Goal: Task Accomplishment & Management: Complete application form

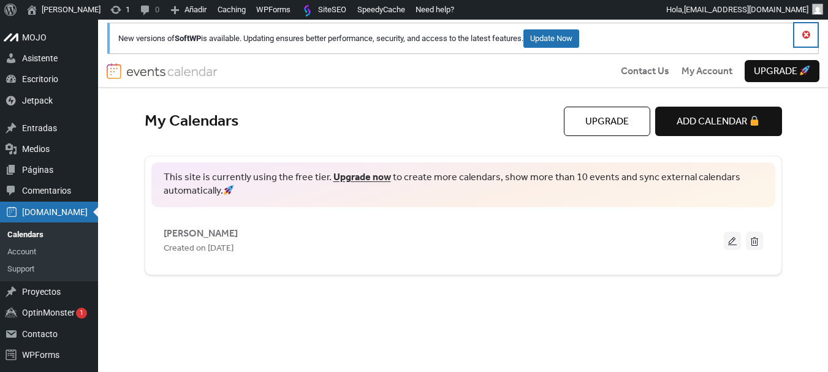
click at [804, 34] on button "Descartar este aviso." at bounding box center [805, 34] width 23 height 23
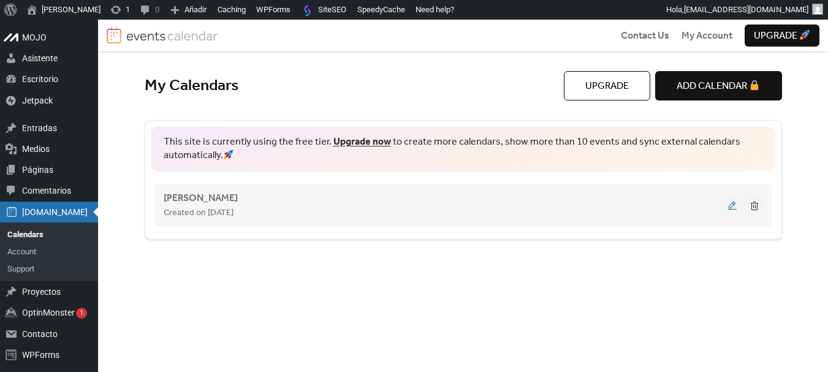
click at [733, 205] on button at bounding box center [732, 205] width 17 height 18
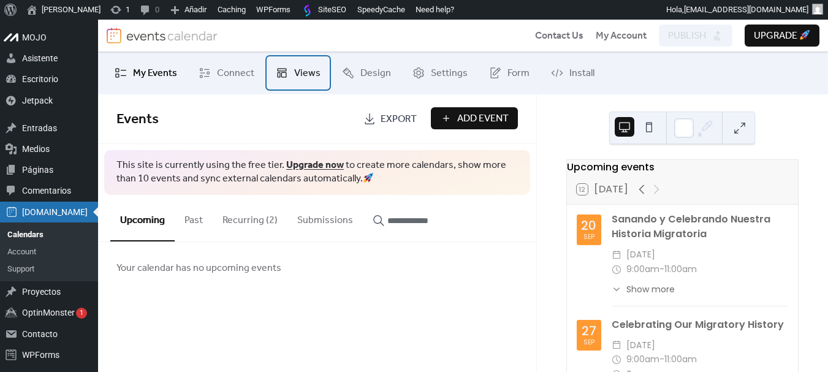
click at [306, 72] on span "Views" at bounding box center [307, 73] width 26 height 15
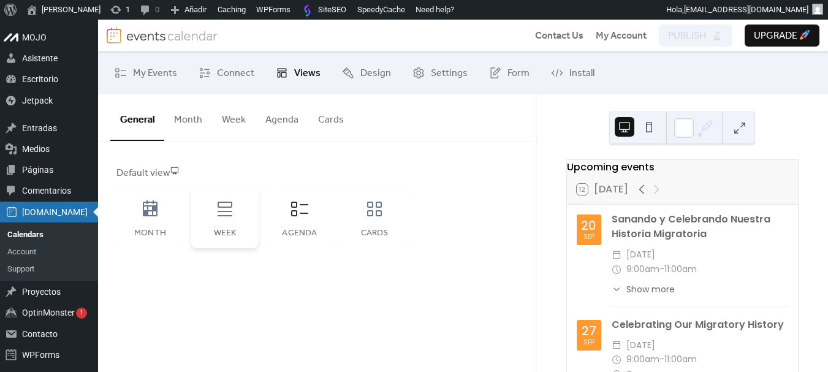
click at [225, 216] on icon at bounding box center [225, 209] width 15 height 15
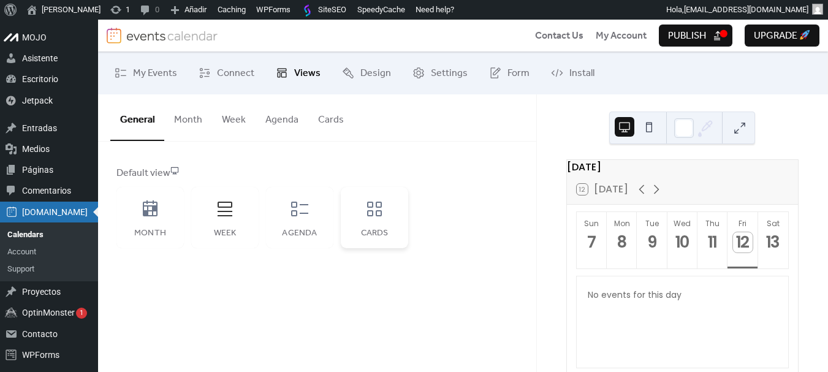
click at [371, 207] on icon at bounding box center [374, 209] width 15 height 15
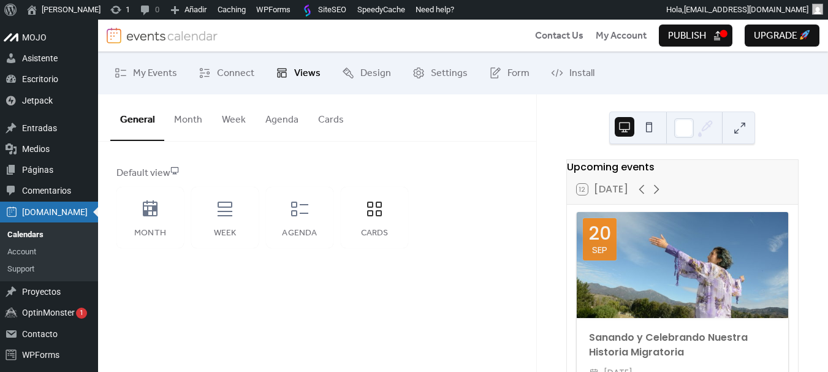
click at [704, 39] on span "Publish" at bounding box center [687, 36] width 38 height 15
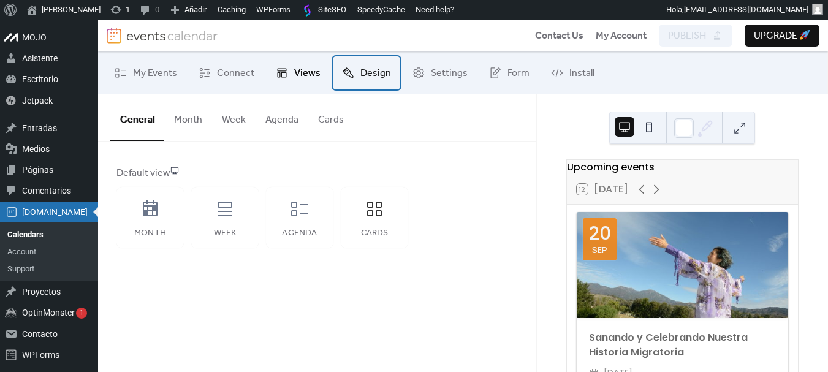
click at [369, 72] on span "Design" at bounding box center [375, 73] width 31 height 15
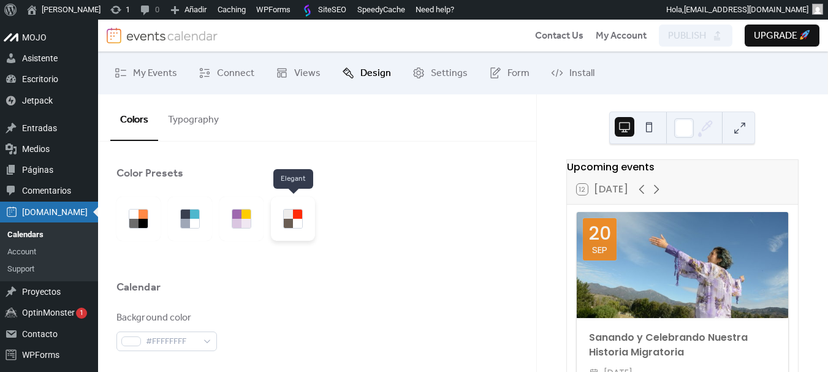
click at [291, 215] on div at bounding box center [288, 214] width 9 height 9
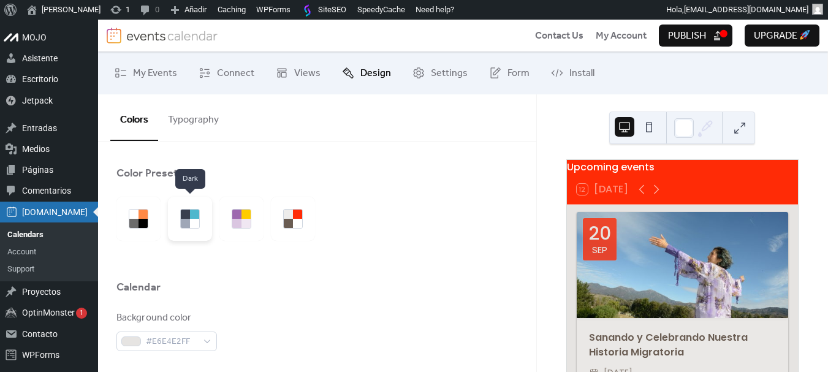
click at [196, 222] on div at bounding box center [194, 223] width 9 height 9
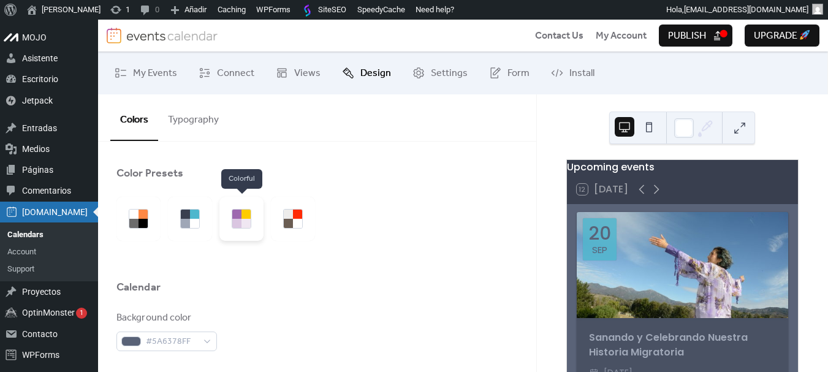
click at [228, 221] on div at bounding box center [241, 219] width 44 height 44
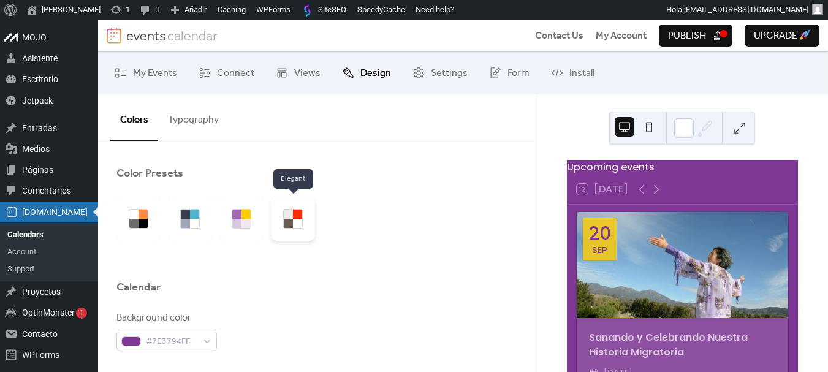
click at [306, 227] on div at bounding box center [293, 219] width 44 height 44
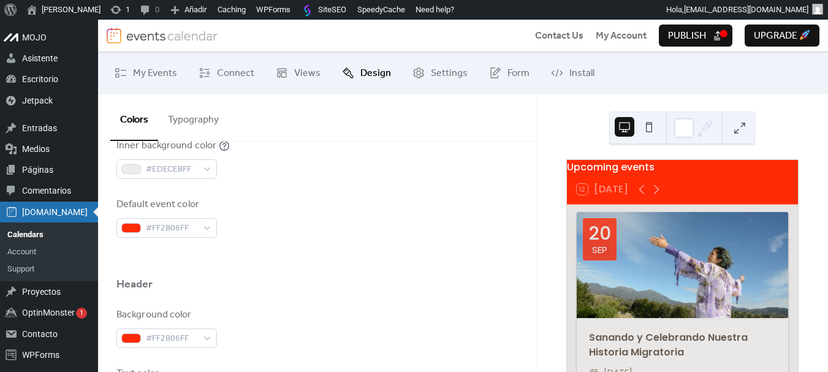
scroll to position [429, 0]
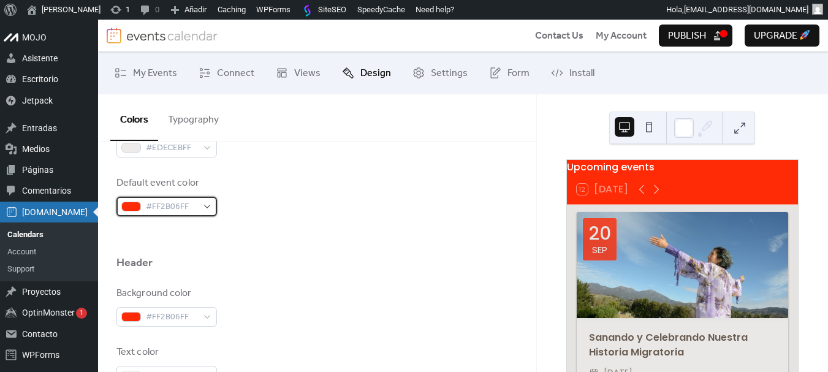
click at [189, 212] on span "#FF2B06FF" at bounding box center [171, 207] width 51 height 15
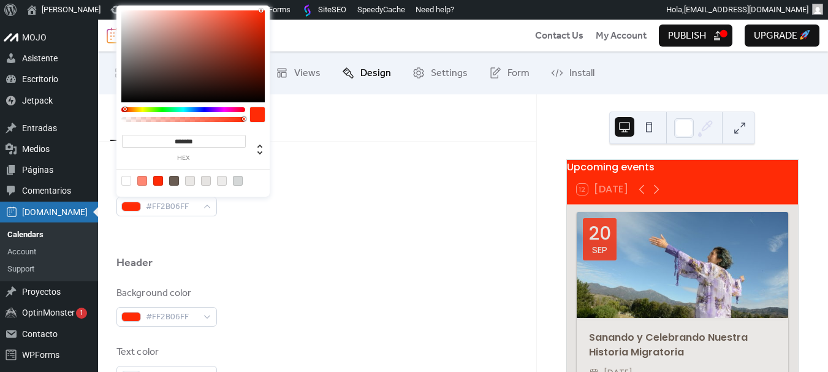
click at [314, 224] on div at bounding box center [316, 235] width 401 height 39
click at [170, 211] on span "#FF2B06FF" at bounding box center [171, 207] width 51 height 15
click at [200, 139] on input "*******" at bounding box center [184, 141] width 124 height 13
paste input
type input "*******"
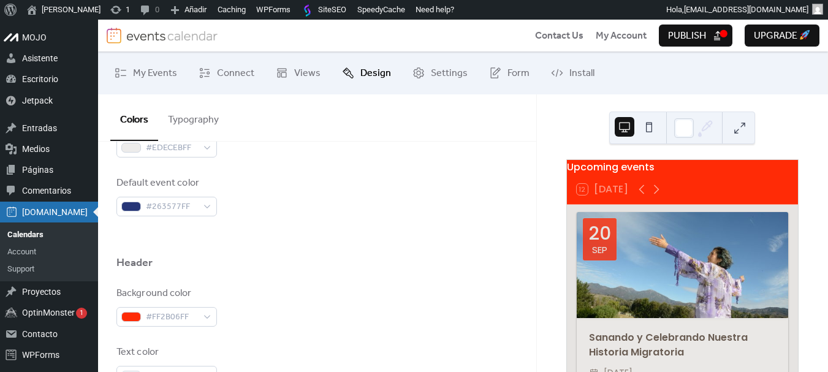
click at [324, 168] on div "Background color #E6E4E2FF Text color #6A5D53FF Border color #D5D8D8FF Inner bo…" at bounding box center [316, 49] width 401 height 335
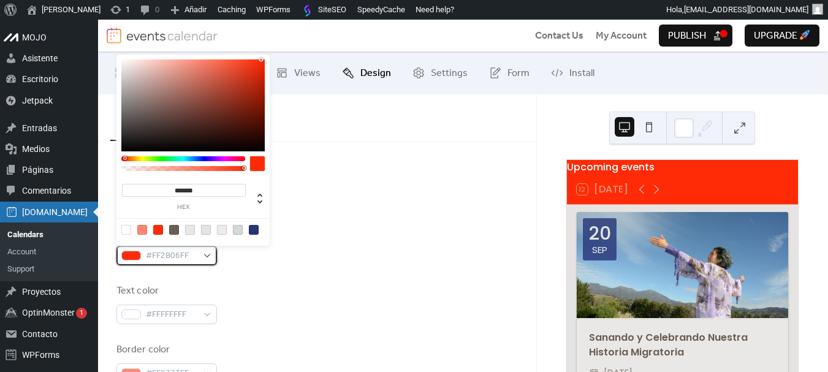
click at [177, 256] on span "#FF2B06FF" at bounding box center [171, 256] width 51 height 15
click at [208, 189] on input "*******" at bounding box center [184, 190] width 124 height 13
paste input
type input "*******"
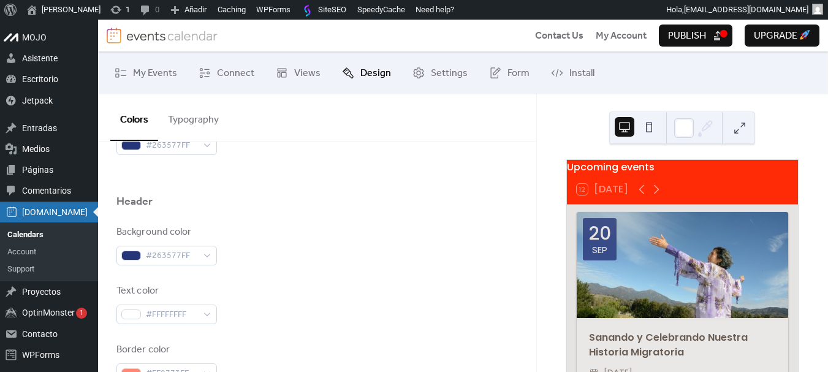
click at [316, 174] on div at bounding box center [316, 174] width 401 height 39
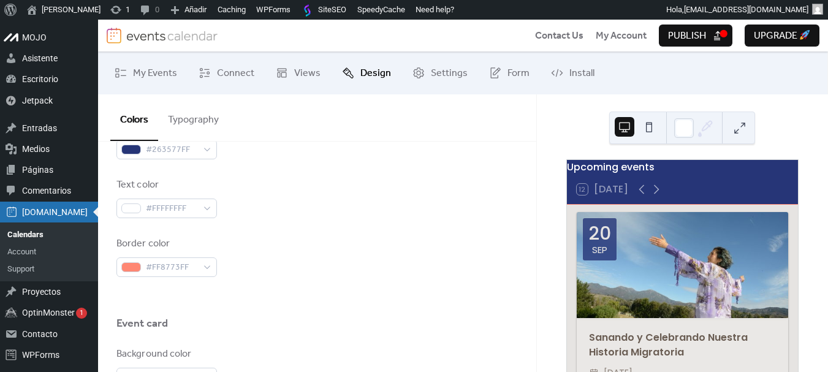
scroll to position [613, 0]
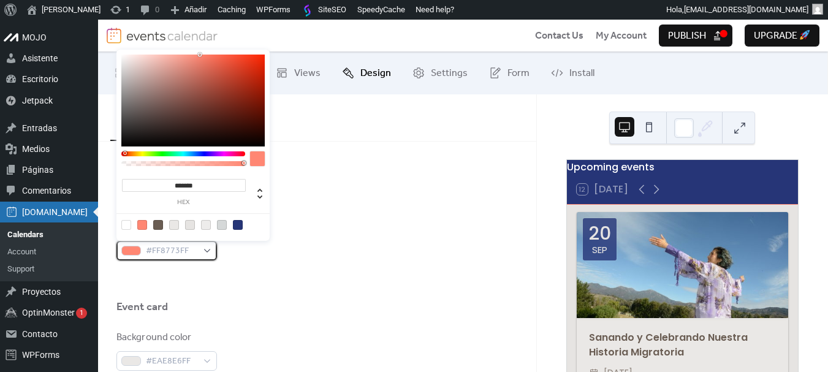
click at [201, 250] on div "#FF8773FF" at bounding box center [166, 251] width 101 height 20
click at [237, 222] on div at bounding box center [238, 225] width 10 height 10
type input "*******"
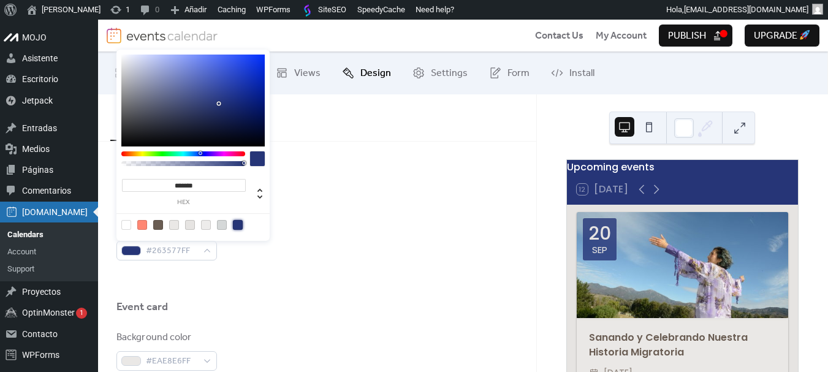
click at [330, 198] on div "Text color #FFFFFFFF" at bounding box center [316, 181] width 401 height 40
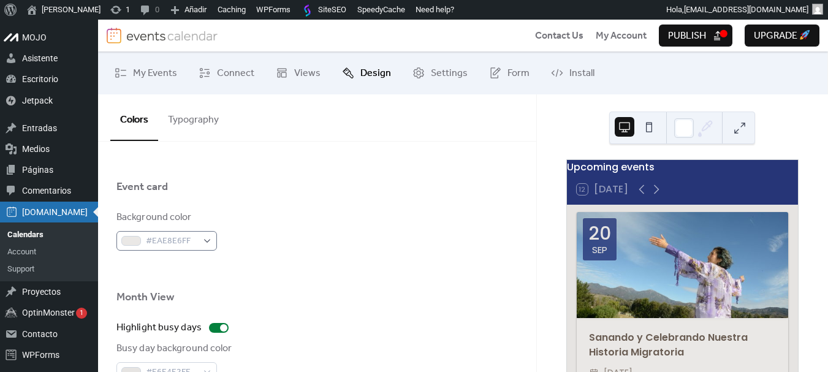
scroll to position [735, 0]
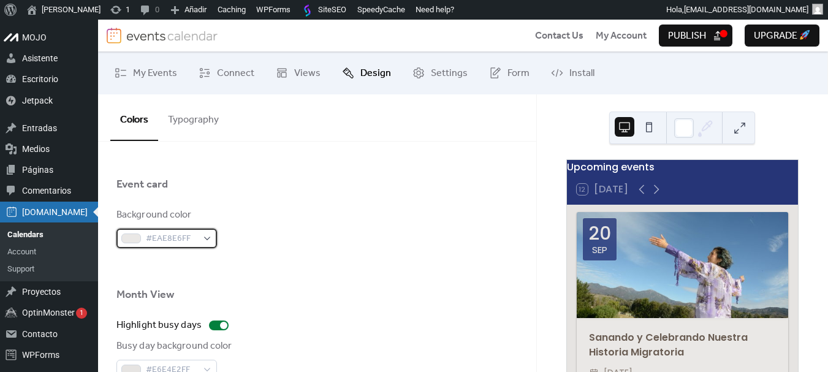
click at [196, 243] on span "#EAE8E6FF" at bounding box center [171, 239] width 51 height 15
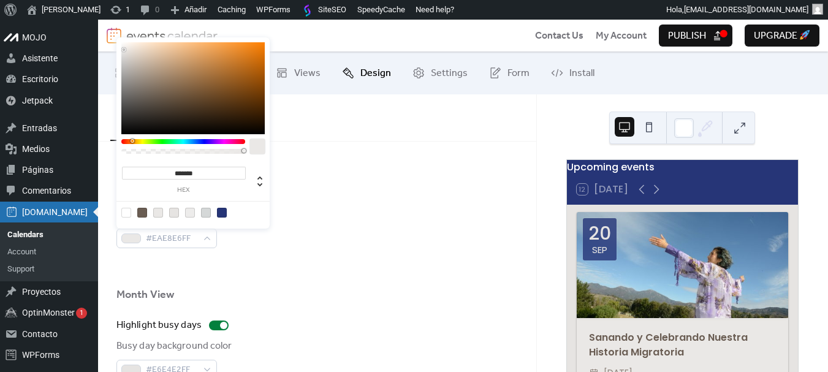
click at [129, 214] on div at bounding box center [126, 213] width 10 height 10
type input "*******"
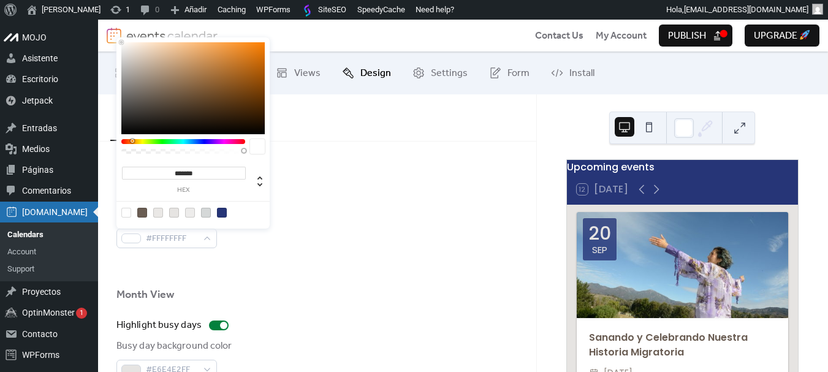
click at [328, 237] on div "Background color #FFFFFFFF" at bounding box center [316, 228] width 401 height 40
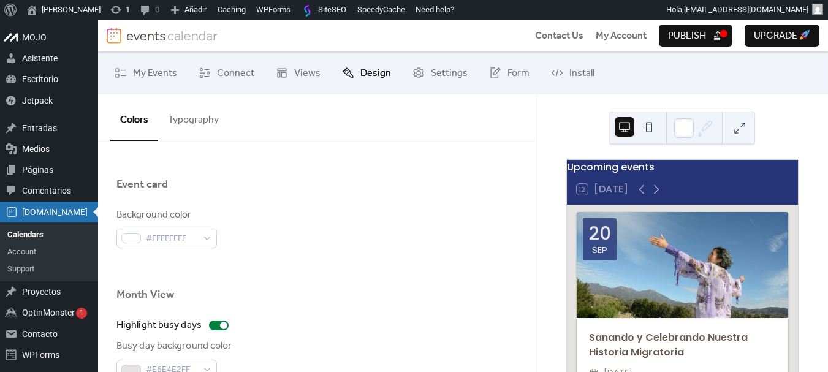
click at [560, 273] on div "Upcoming events 12 [DATE] [DATE] Sanando y Celebrando Nuestra Historia Migrator…" at bounding box center [683, 281] width 252 height 245
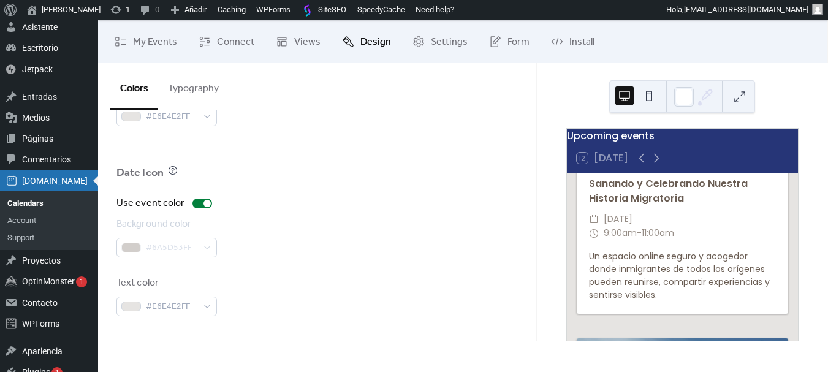
scroll to position [61, 0]
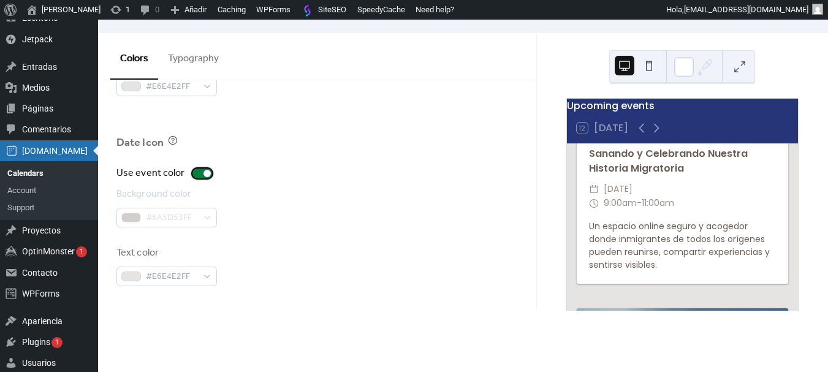
click at [196, 174] on div at bounding box center [202, 174] width 20 height 10
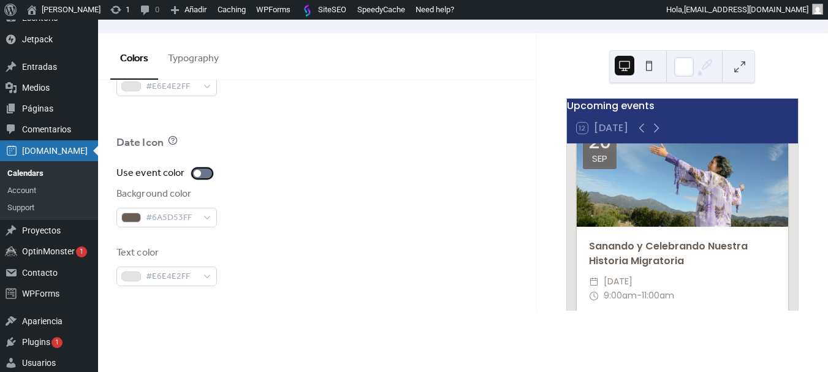
scroll to position [0, 0]
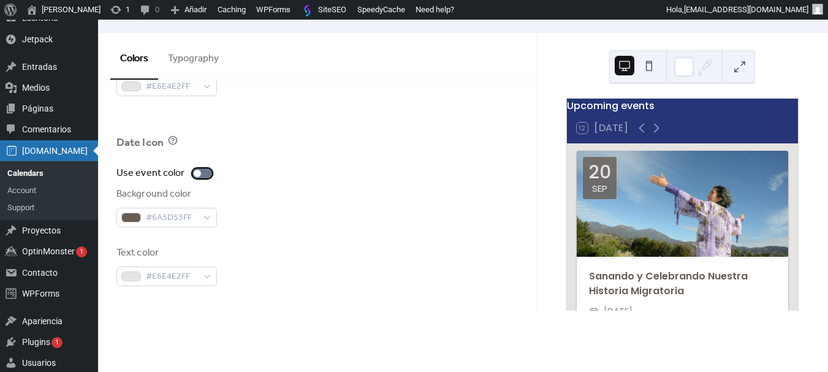
click at [207, 175] on div at bounding box center [202, 174] width 20 height 10
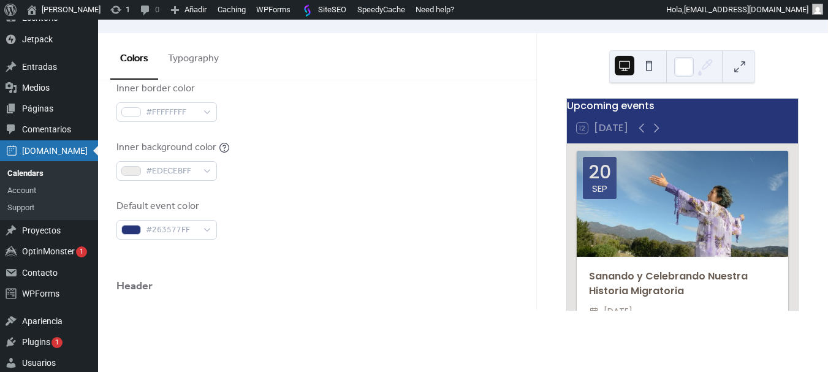
scroll to position [283, 0]
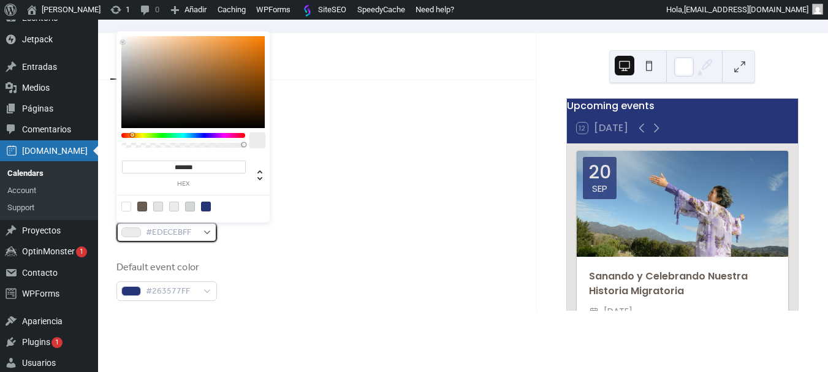
click at [183, 228] on span "#EDECEBFF" at bounding box center [171, 233] width 51 height 15
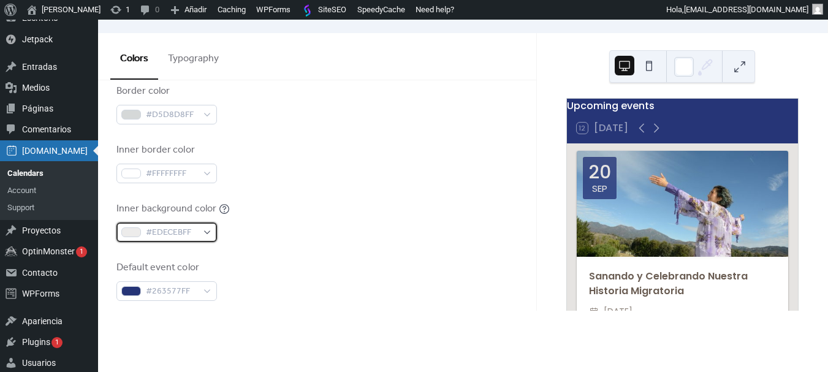
click at [199, 230] on div "#EDECEBFF" at bounding box center [166, 232] width 101 height 20
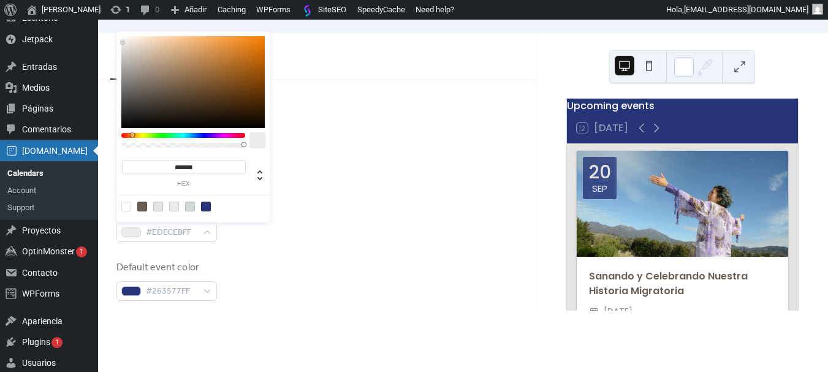
click at [213, 167] on input "*******" at bounding box center [184, 167] width 124 height 13
paste input
type input "*******"
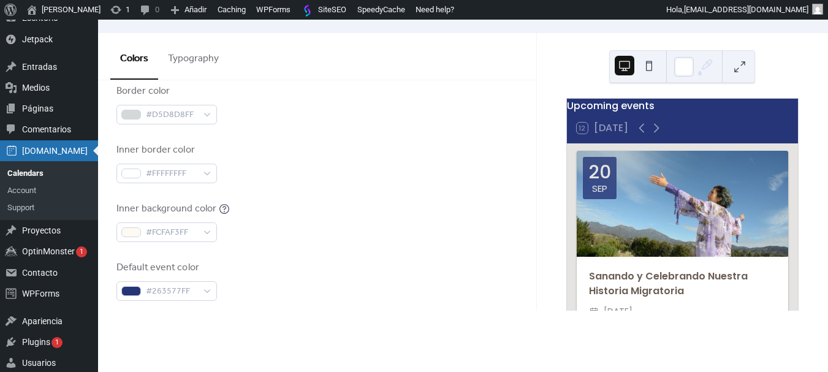
click at [344, 191] on div "Background color #E6E4E2FF Text color #6A5D53FF Border color #D5D8D8FF Inner bo…" at bounding box center [316, 133] width 401 height 335
click at [546, 212] on div "Upcoming events 12 [DATE] [DATE] Sanando y Celebrando Nuestra Historia Migrator…" at bounding box center [682, 172] width 291 height 278
click at [256, 164] on div "Inner border color #FFFFFFFF" at bounding box center [316, 163] width 401 height 40
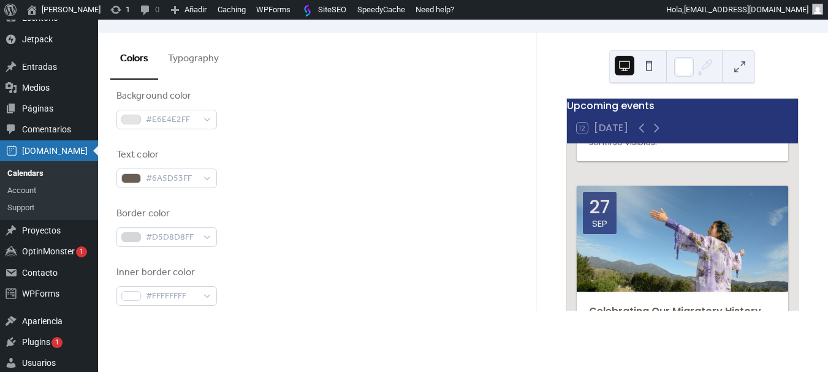
scroll to position [99, 0]
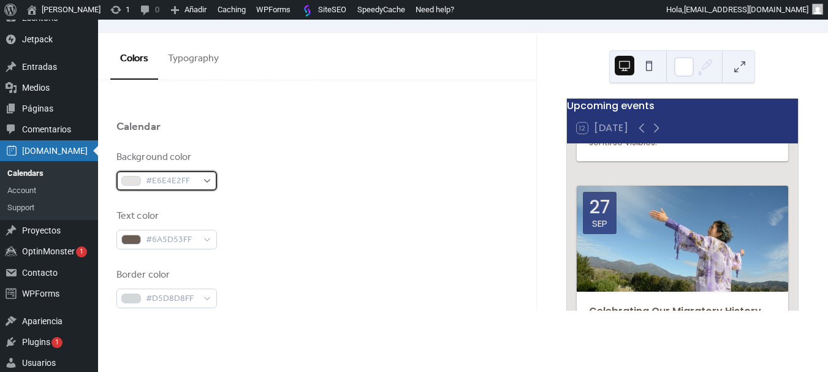
click at [205, 181] on div "#E6E4E2FF" at bounding box center [166, 181] width 101 height 20
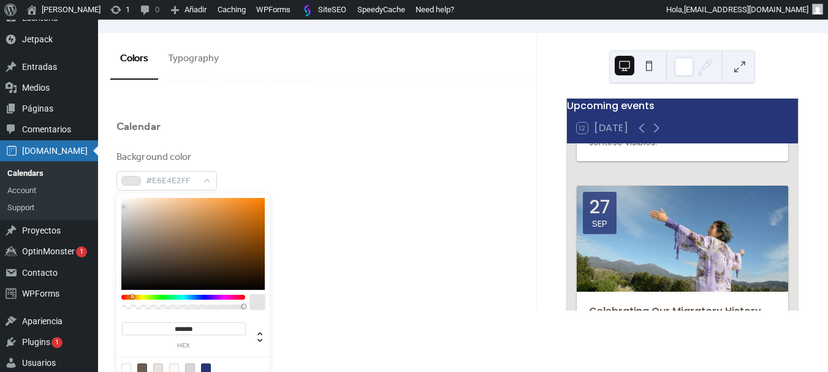
click at [208, 328] on input "*******" at bounding box center [184, 328] width 124 height 13
paste input
type input "*******"
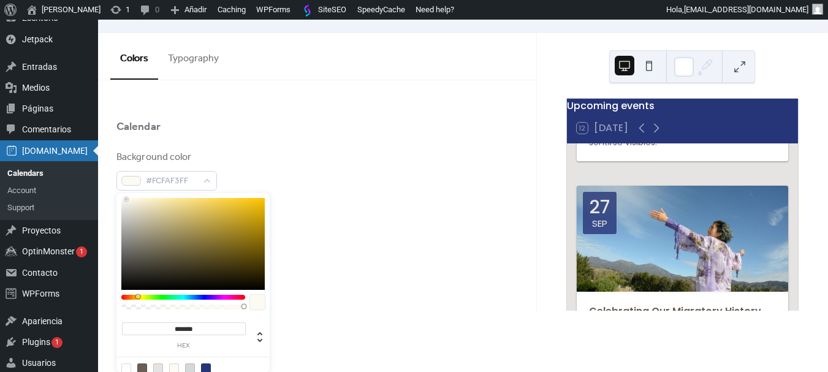
click at [325, 165] on div "Background color #FCFAF3FF" at bounding box center [316, 170] width 401 height 40
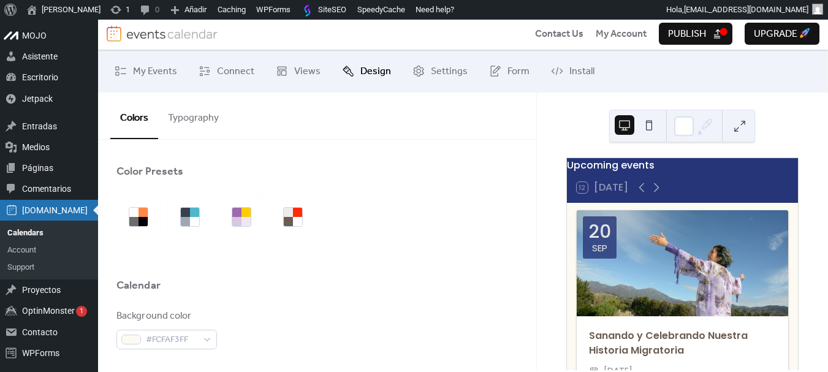
scroll to position [0, 0]
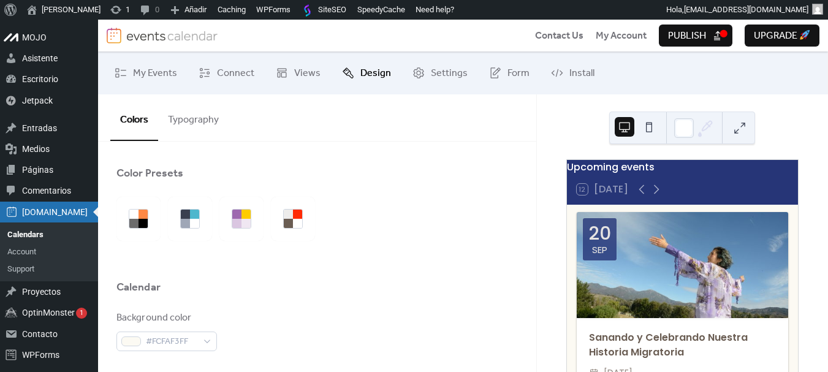
click at [693, 39] on span "Publish" at bounding box center [687, 36] width 38 height 15
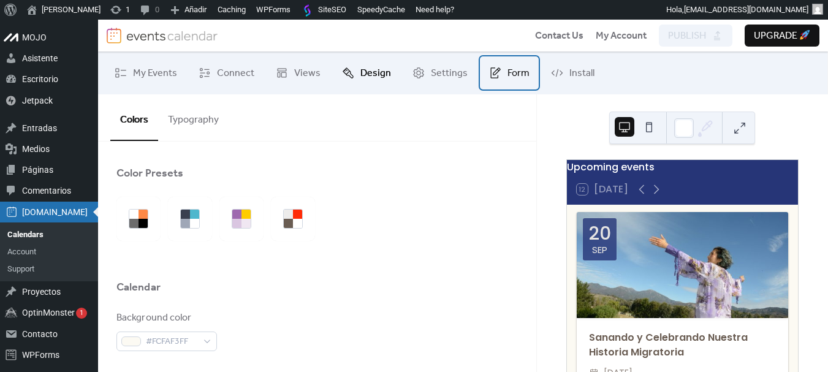
click at [513, 74] on span "Form" at bounding box center [518, 73] width 22 height 15
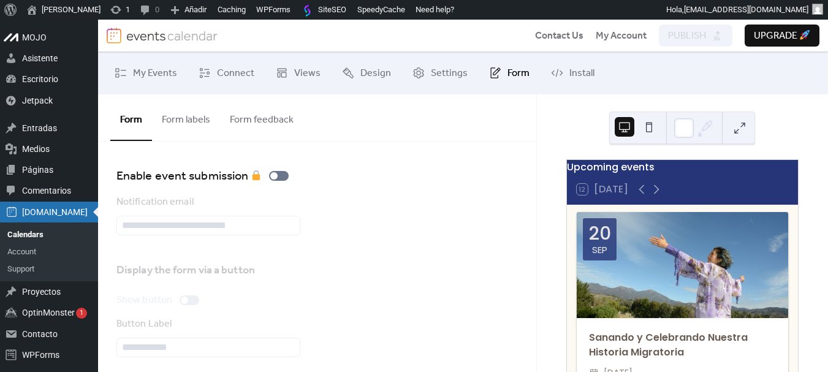
click at [183, 116] on button "Form labels" at bounding box center [186, 116] width 68 height 45
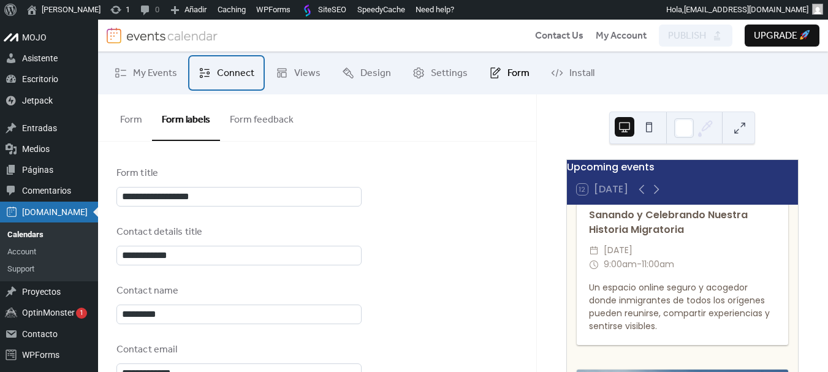
click at [233, 84] on link "Connect" at bounding box center [226, 72] width 74 height 33
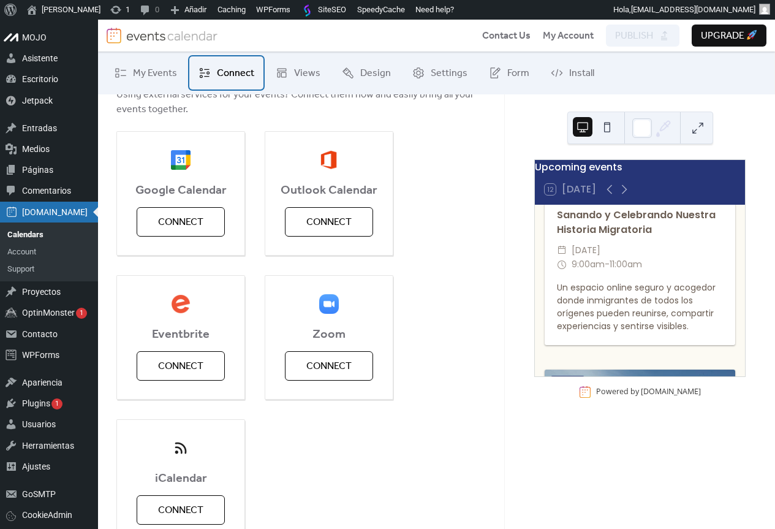
scroll to position [184, 0]
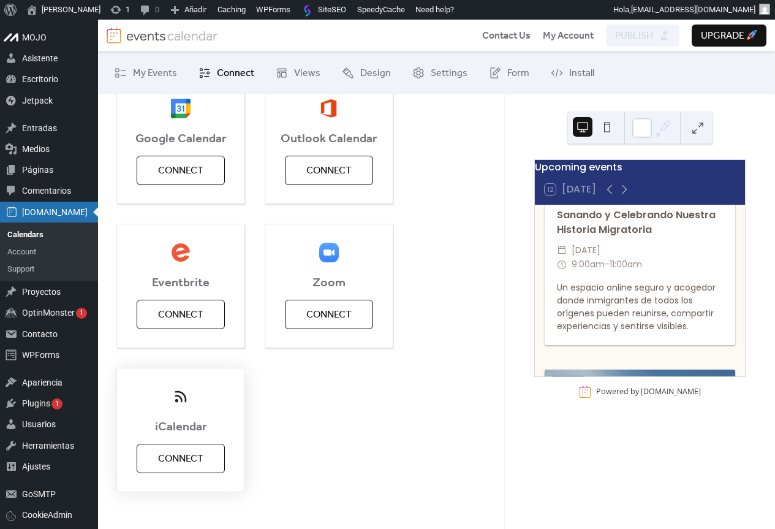
click at [191, 371] on span "Connect" at bounding box center [180, 459] width 45 height 15
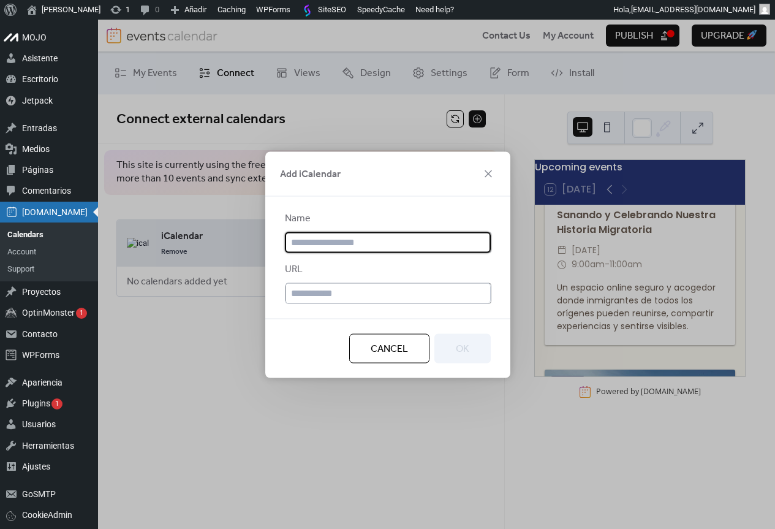
click at [388, 356] on span "Cancel" at bounding box center [389, 348] width 37 height 15
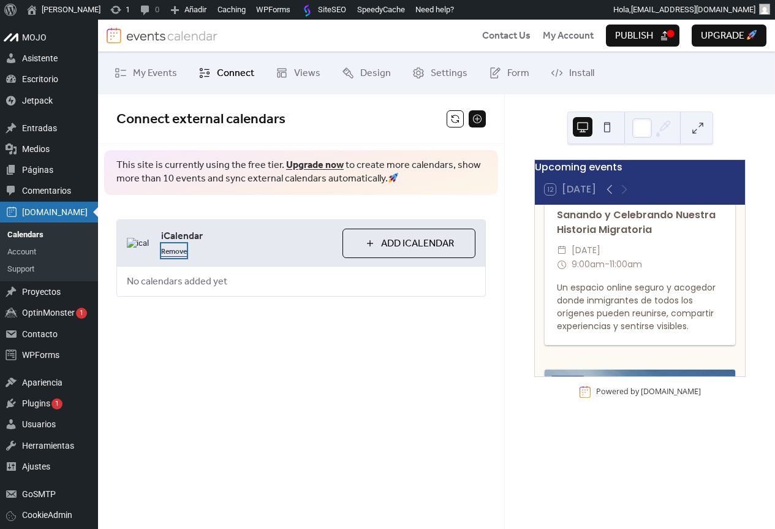
click at [180, 253] on link "Remove" at bounding box center [174, 250] width 26 height 15
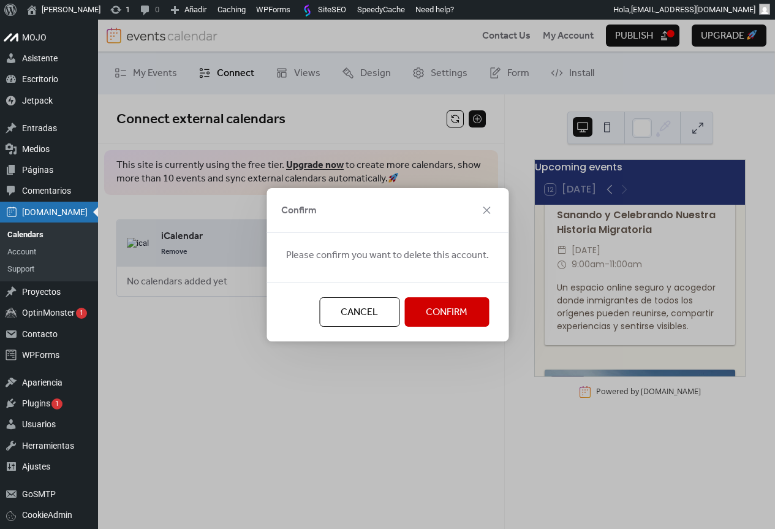
click at [445, 318] on span "Confirm" at bounding box center [447, 312] width 42 height 15
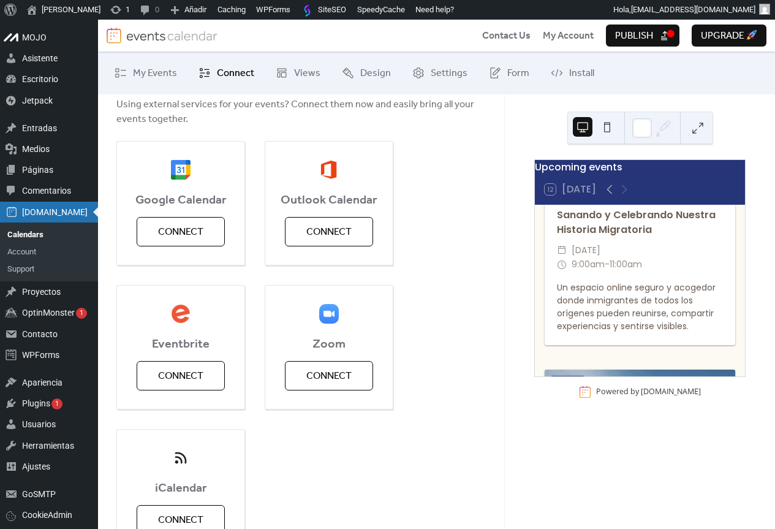
scroll to position [184, 0]
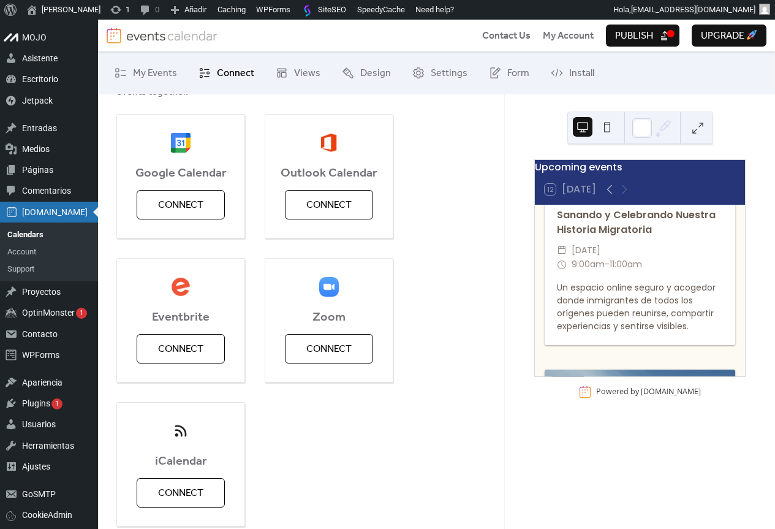
drag, startPoint x: 422, startPoint y: 376, endPoint x: 422, endPoint y: 355, distance: 21.5
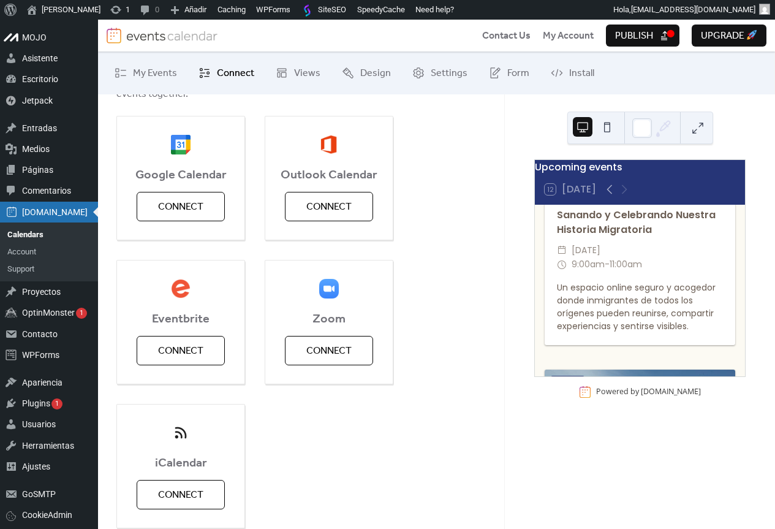
scroll to position [154, 0]
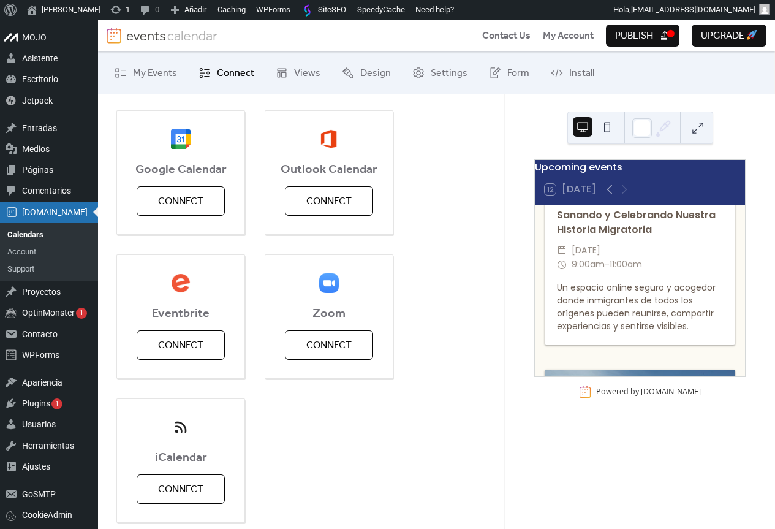
drag, startPoint x: 426, startPoint y: 361, endPoint x: 429, endPoint y: 376, distance: 15.6
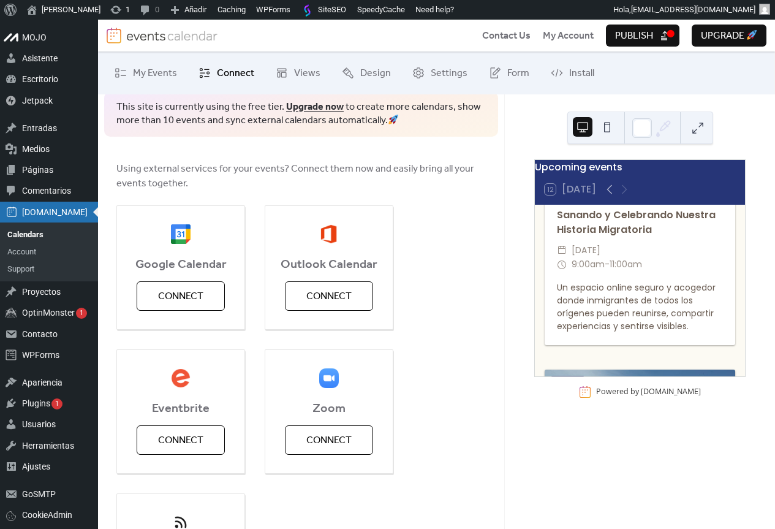
scroll to position [31, 0]
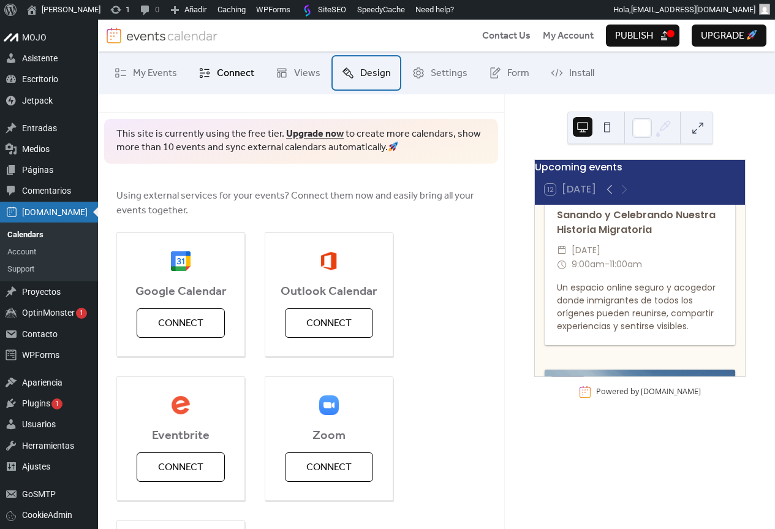
click at [369, 72] on span "Design" at bounding box center [375, 73] width 31 height 15
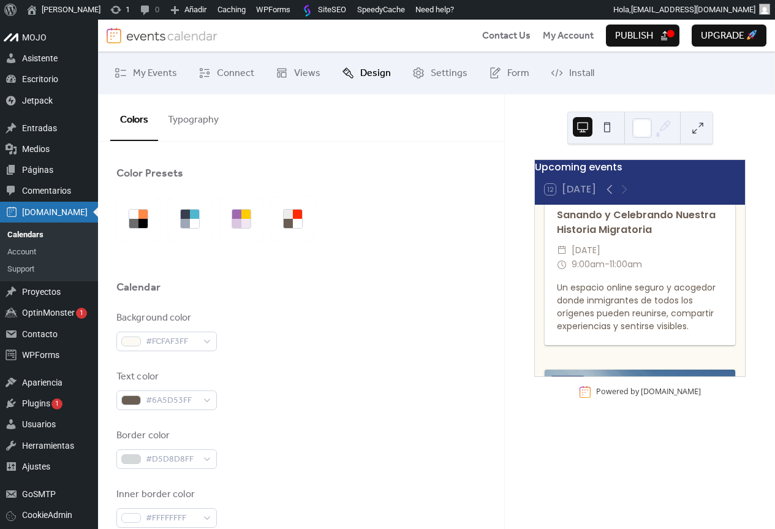
click at [607, 129] on button at bounding box center [608, 127] width 20 height 20
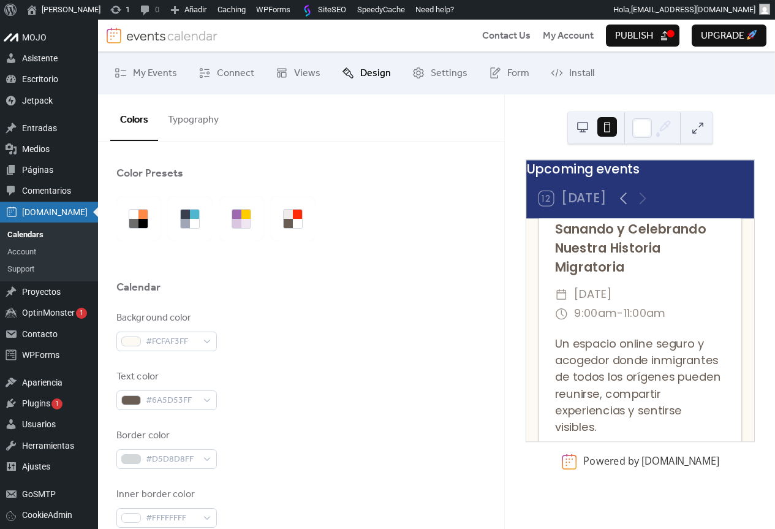
click at [589, 126] on button at bounding box center [583, 127] width 20 height 20
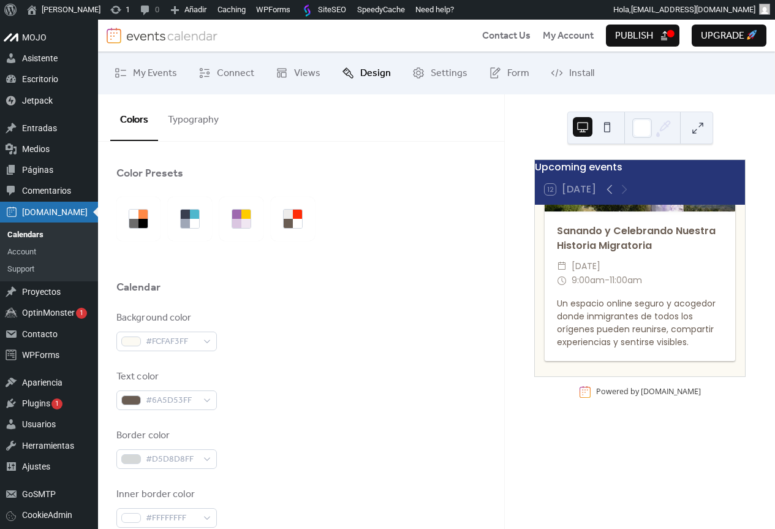
scroll to position [112, 0]
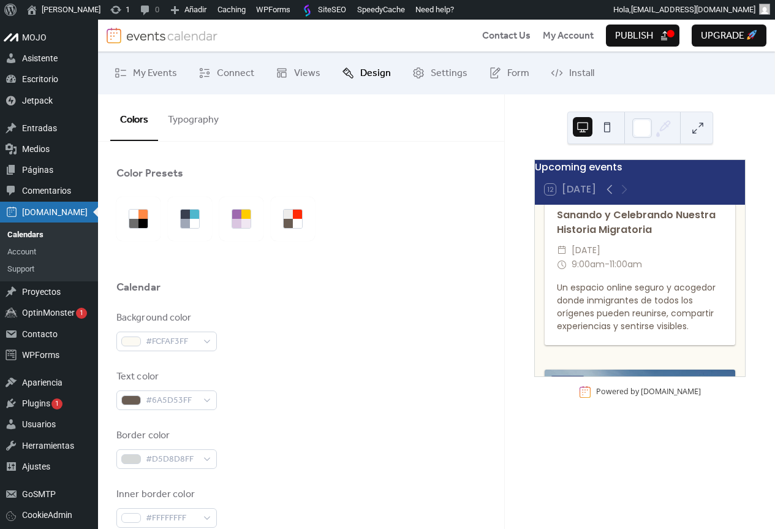
drag, startPoint x: 504, startPoint y: 124, endPoint x: 569, endPoint y: 121, distance: 65.0
click at [507, 123] on div "Upcoming events 12 [DATE] [DATE] Sanando y Celebrando Nuestra Historia Migrator…" at bounding box center [639, 311] width 271 height 435
click at [691, 129] on button at bounding box center [698, 128] width 20 height 20
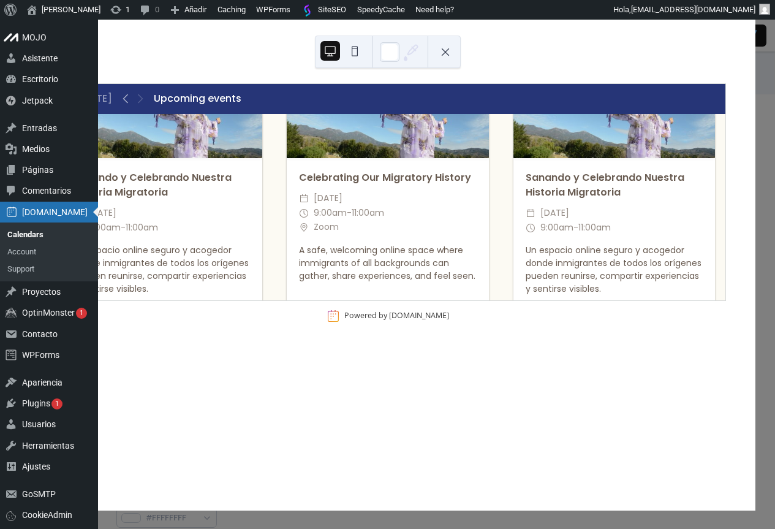
scroll to position [0, 0]
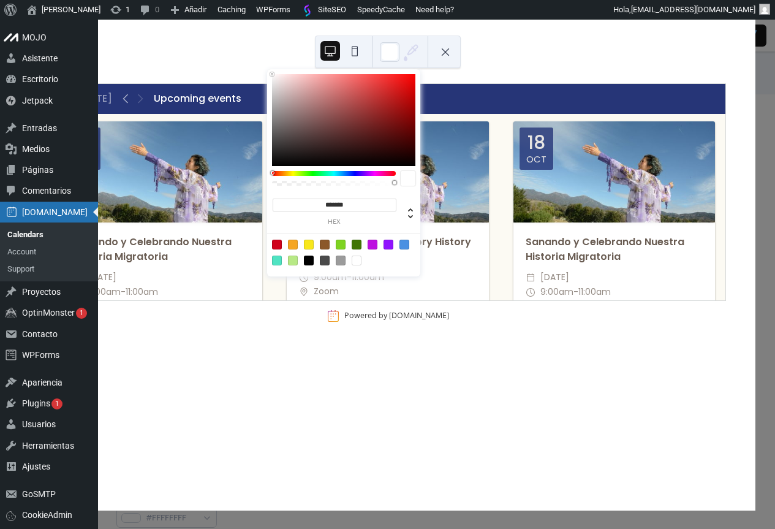
click at [409, 55] on icon at bounding box center [413, 50] width 10 height 10
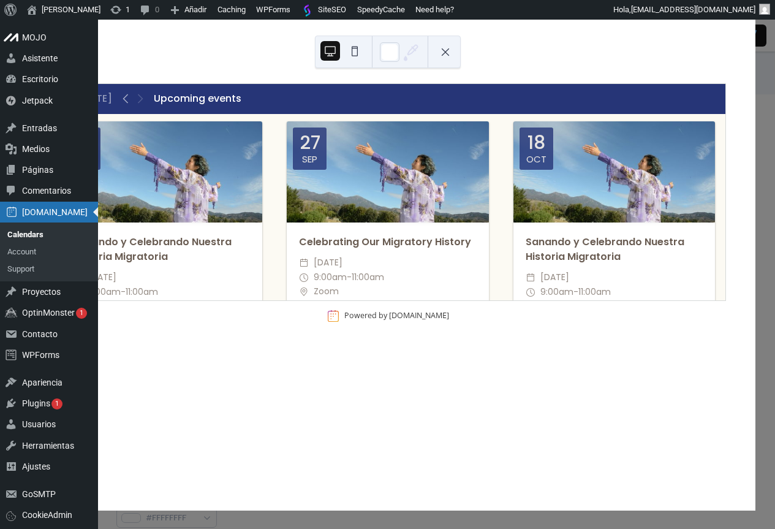
click at [538, 50] on div "12 [DATE] Upcoming events [DATE] Sanando y Celebrando Nuestra Historia Migrator…" at bounding box center [388, 264] width 735 height 492
click at [756, 86] on div "12 [DATE] Upcoming events [DATE] Sanando y Celebrando Nuestra Historia Migrator…" at bounding box center [387, 264] width 735 height 492
click at [742, 38] on div "12 [DATE] Upcoming events [DATE] Sanando y Celebrando Nuestra Historia Migrator…" at bounding box center [388, 264] width 735 height 492
click at [439, 52] on button at bounding box center [446, 52] width 20 height 20
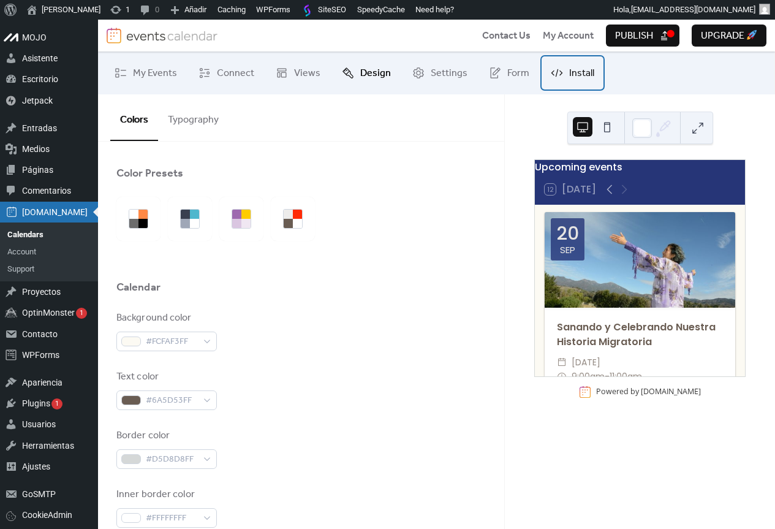
click at [569, 76] on span "Install" at bounding box center [581, 73] width 25 height 15
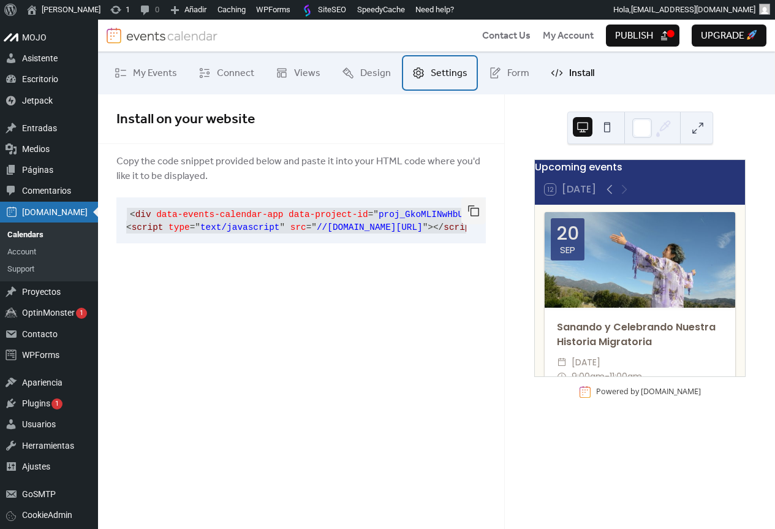
click at [431, 74] on span "Settings" at bounding box center [449, 73] width 37 height 15
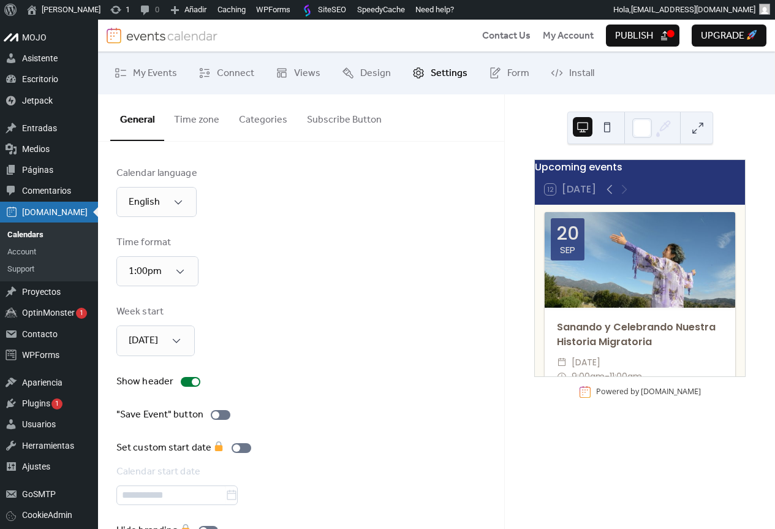
click at [208, 116] on button "Time zone" at bounding box center [196, 116] width 65 height 45
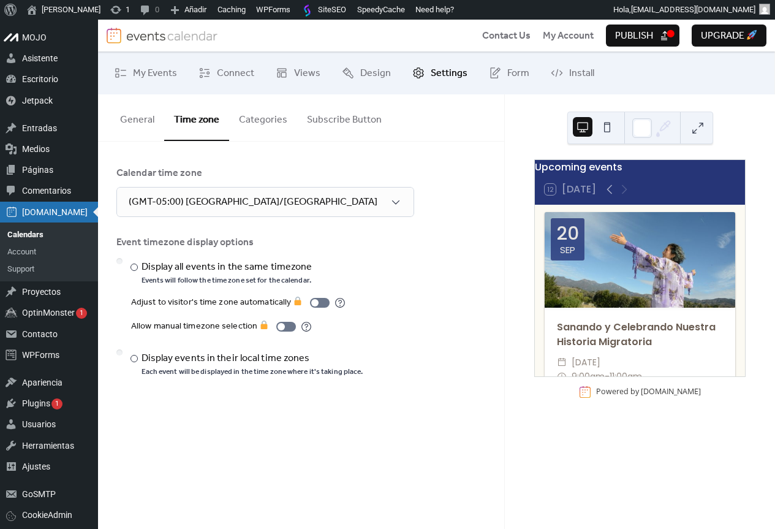
click at [270, 117] on button "Categories" at bounding box center [263, 116] width 68 height 45
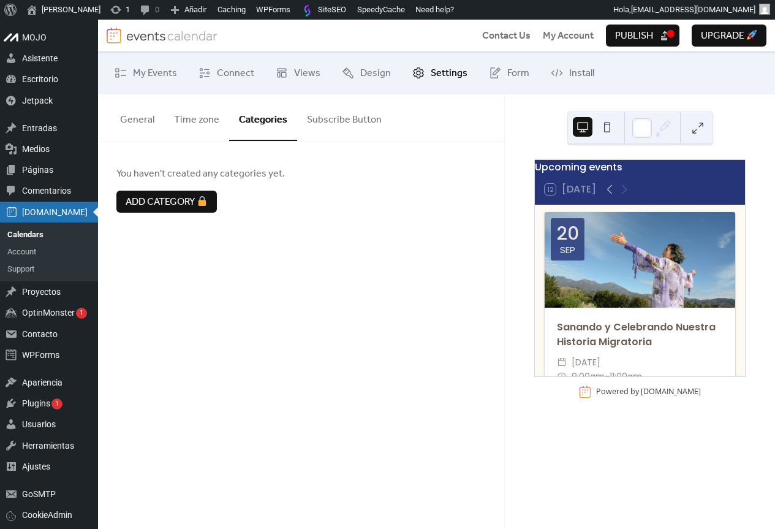
click at [367, 123] on button "Subscribe Button" at bounding box center [344, 116] width 94 height 45
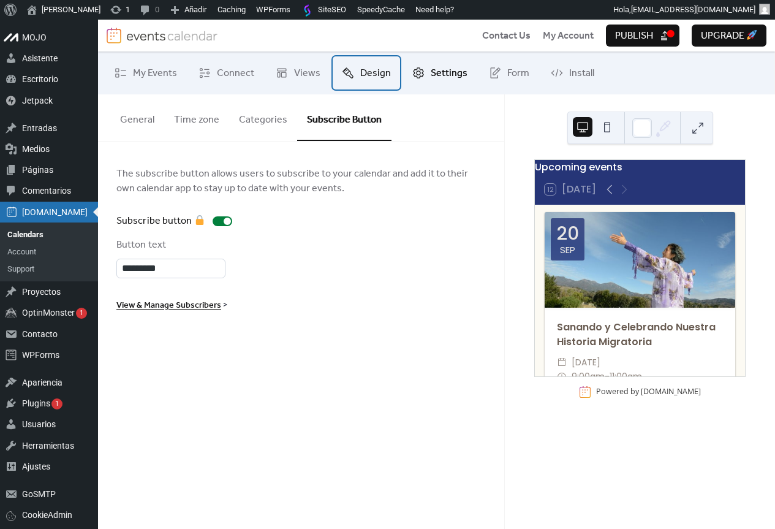
click at [378, 77] on span "Design" at bounding box center [375, 73] width 31 height 15
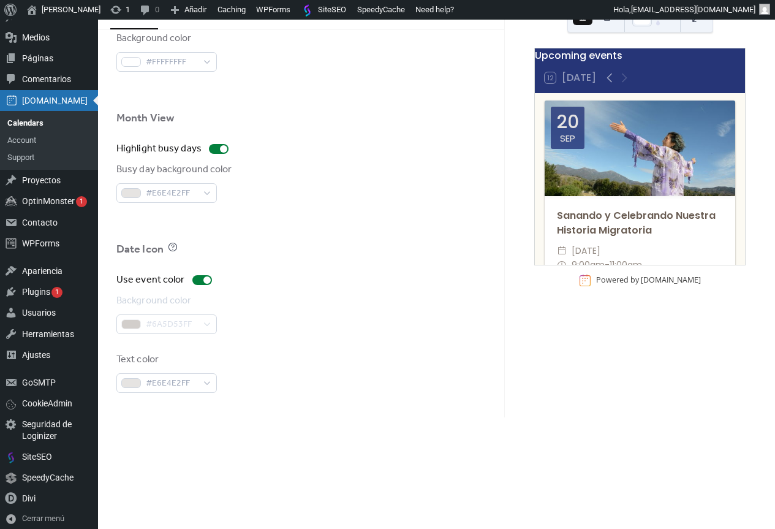
scroll to position [120, 0]
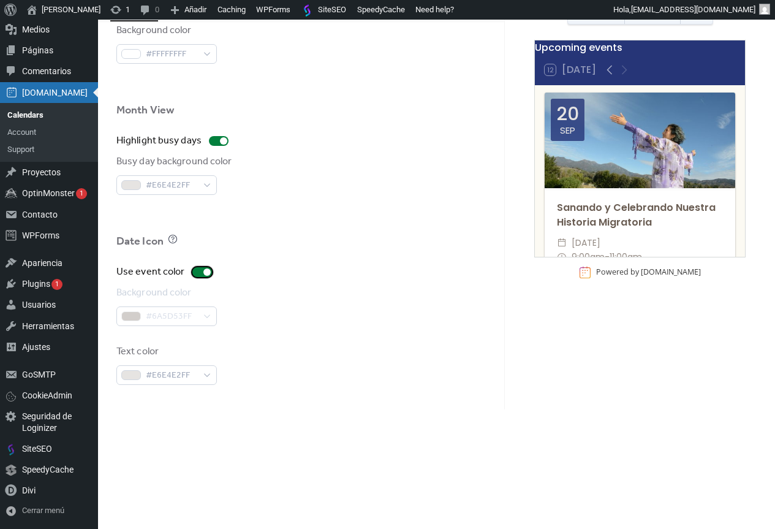
click at [195, 276] on div at bounding box center [202, 272] width 20 height 10
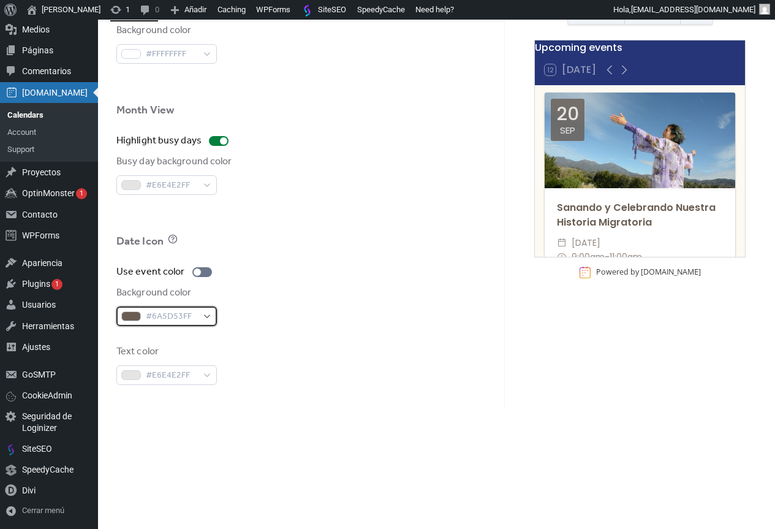
click at [207, 316] on div "#6A5D53FF" at bounding box center [166, 316] width 101 height 20
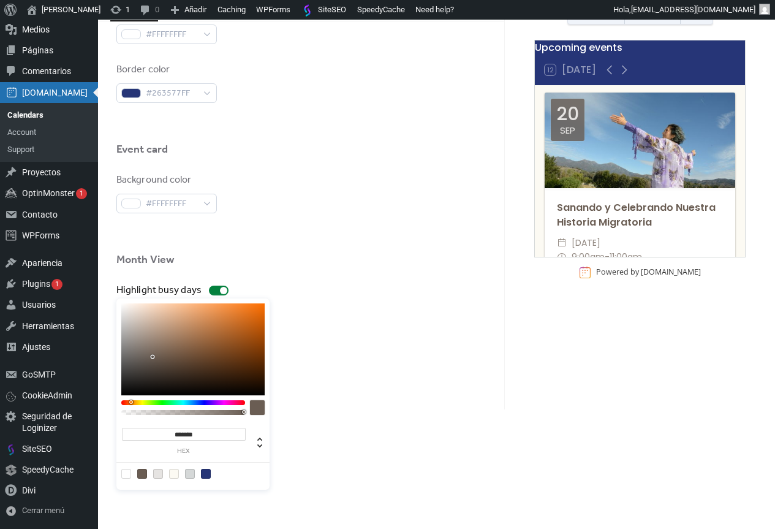
scroll to position [617, 0]
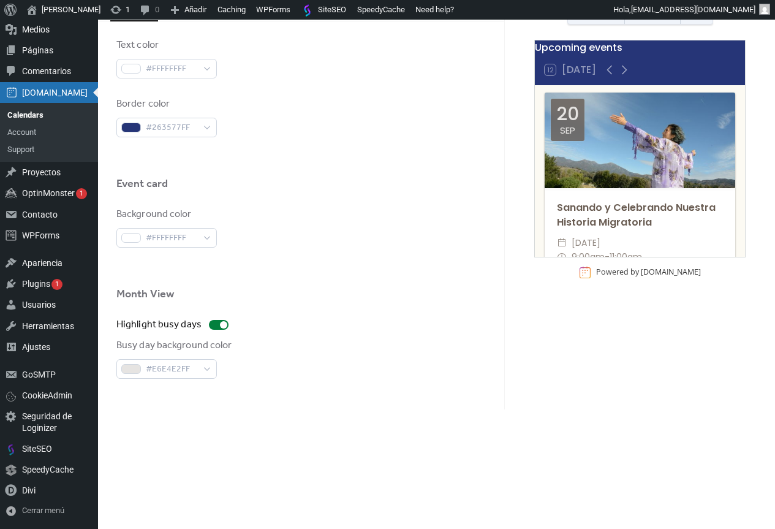
click at [354, 219] on div "Background color #FFFFFFFF" at bounding box center [301, 227] width 370 height 40
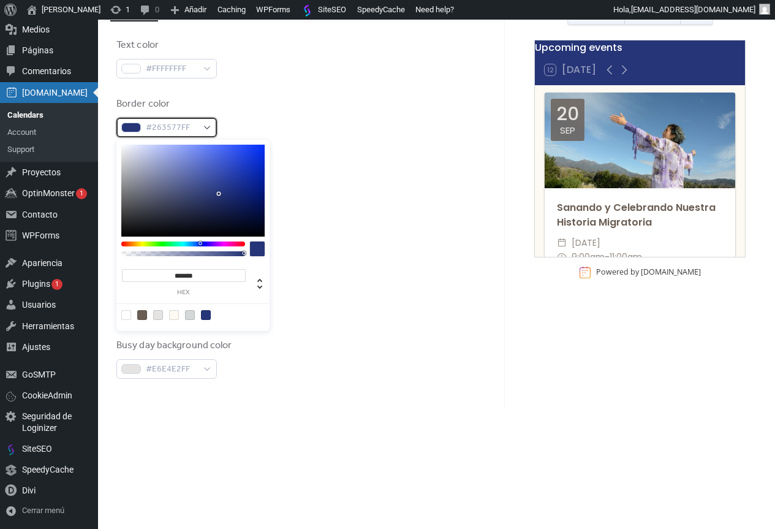
click at [173, 133] on span "#263577FF" at bounding box center [171, 128] width 51 height 15
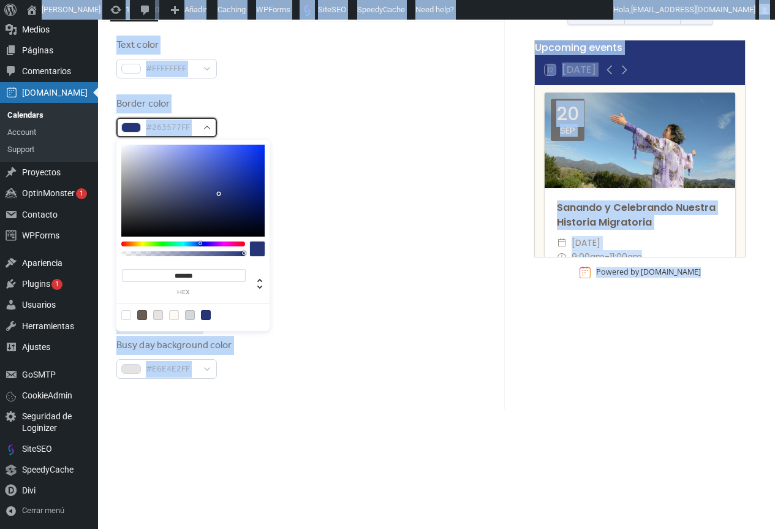
click at [183, 125] on span "#263577FF" at bounding box center [171, 128] width 51 height 15
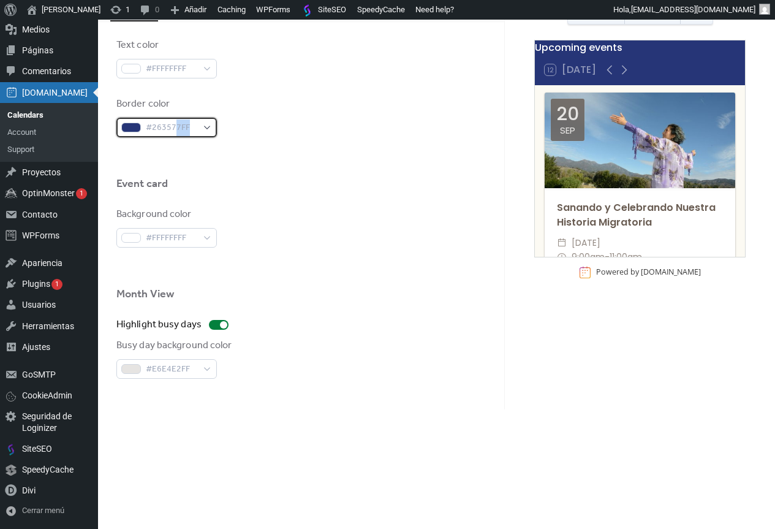
drag, startPoint x: 191, startPoint y: 125, endPoint x: 176, endPoint y: 125, distance: 15.3
click at [176, 125] on span "#263577FF" at bounding box center [171, 128] width 51 height 15
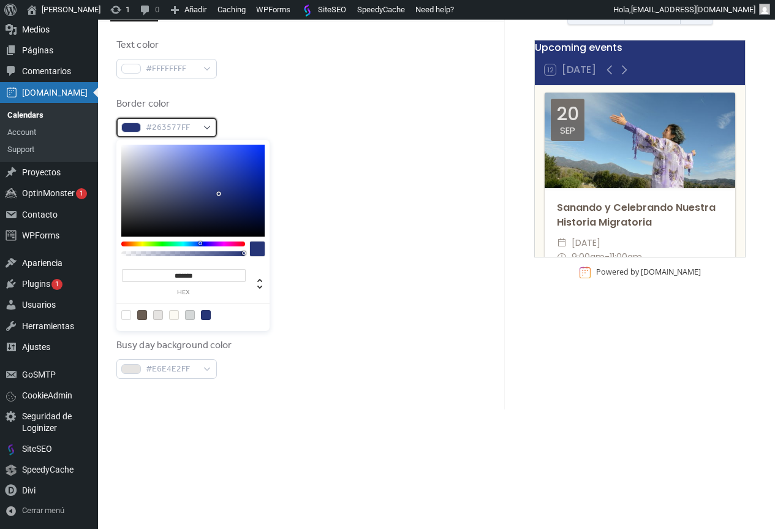
click at [173, 126] on span "#263577FF" at bounding box center [171, 128] width 51 height 15
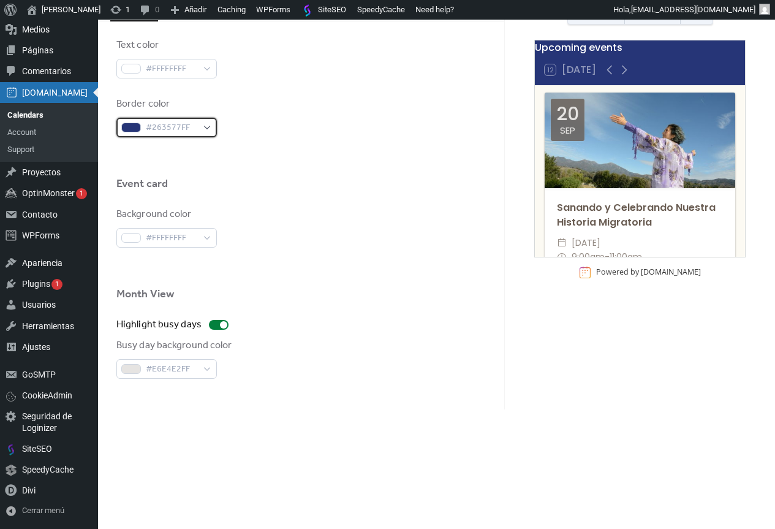
click at [171, 123] on span "#263577FF" at bounding box center [171, 128] width 51 height 15
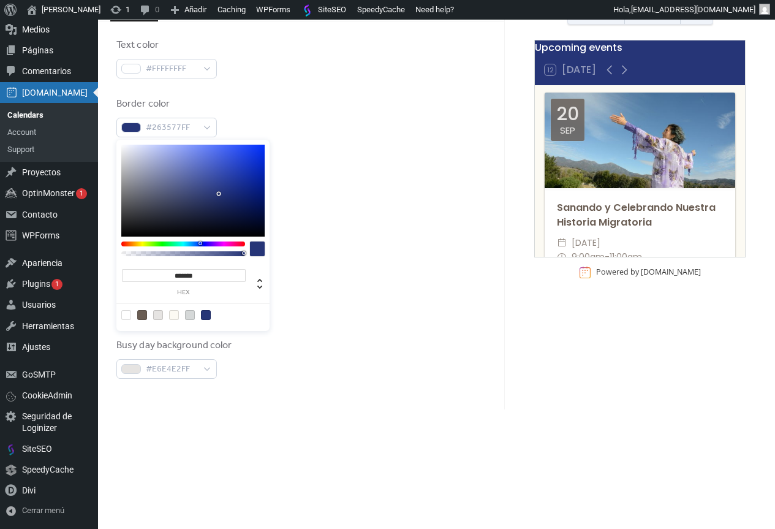
click at [210, 271] on input "*******" at bounding box center [184, 275] width 124 height 13
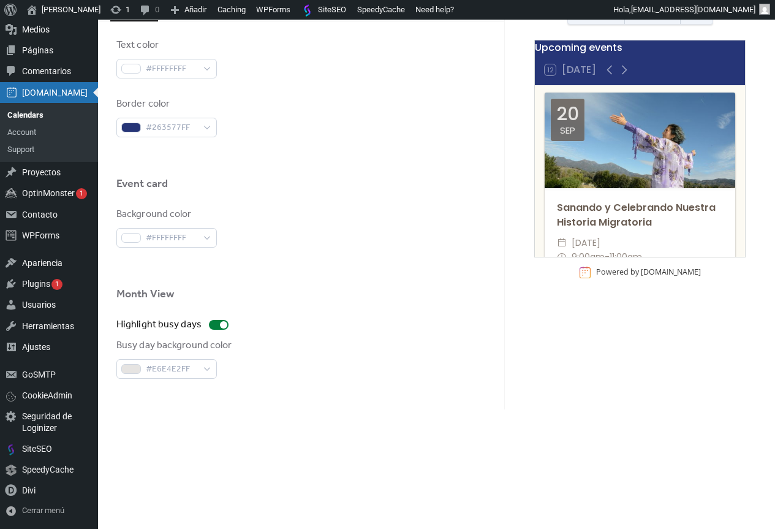
click at [324, 208] on div "Background color #FFFFFFFF" at bounding box center [301, 227] width 370 height 40
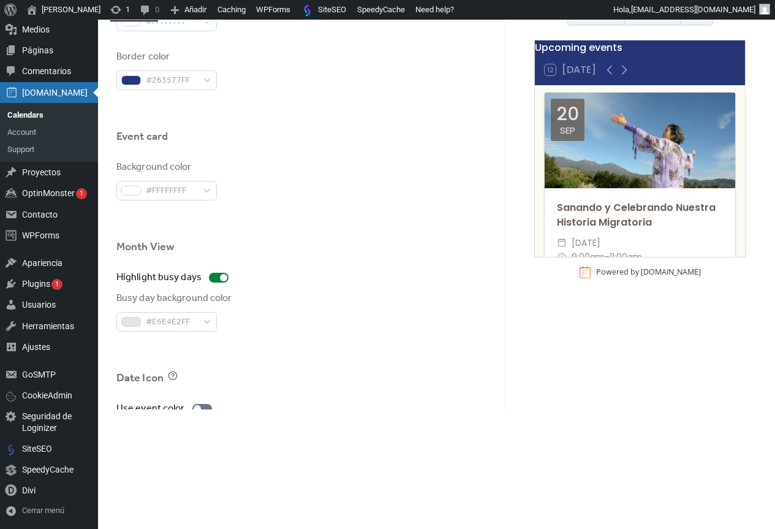
scroll to position [800, 0]
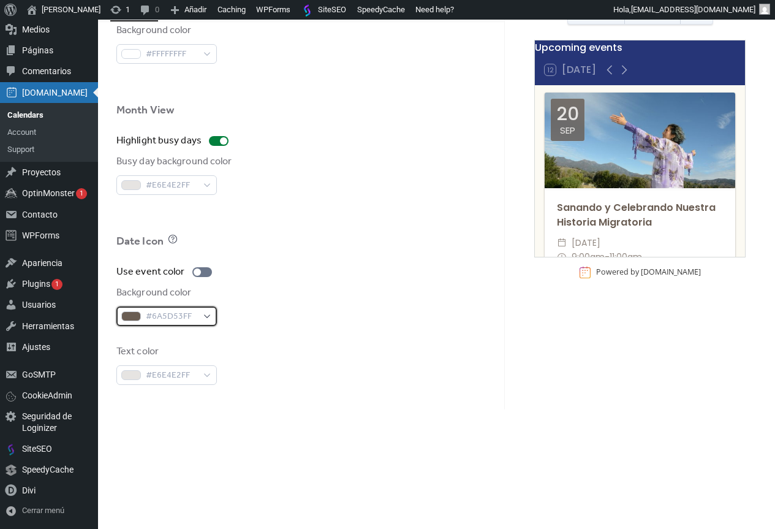
click at [155, 316] on span "#6A5D53FF" at bounding box center [171, 317] width 51 height 15
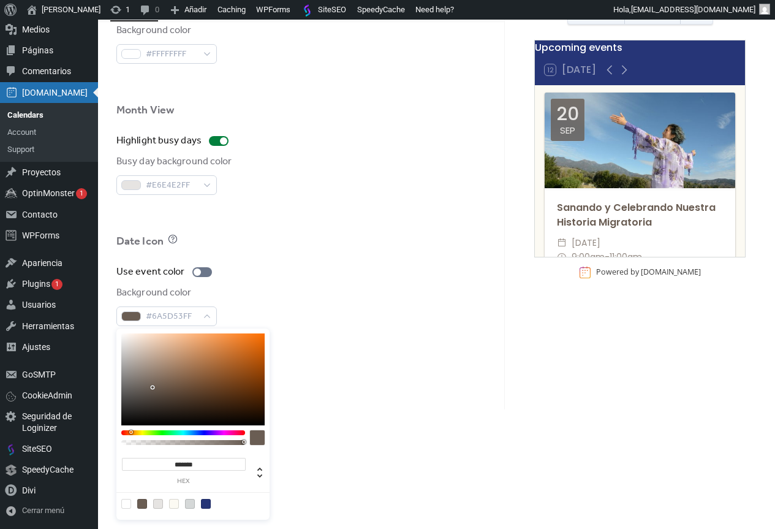
click at [209, 371] on input "*******" at bounding box center [184, 464] width 124 height 13
paste input
type input "*******"
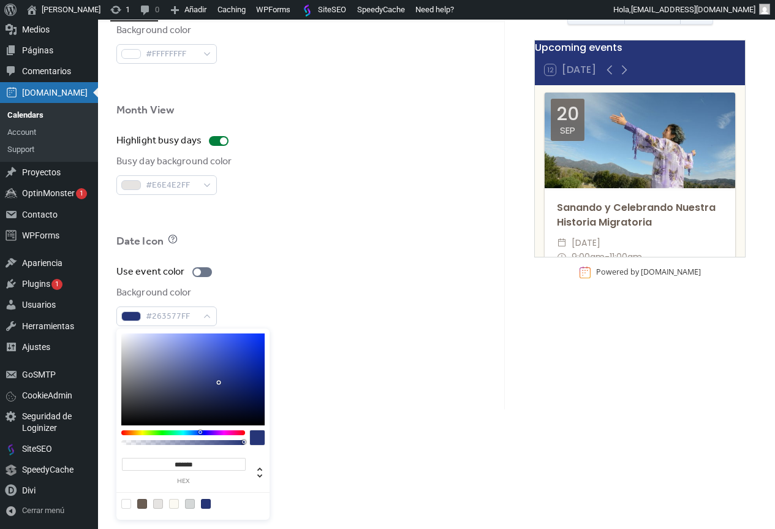
click at [303, 262] on div at bounding box center [301, 260] width 370 height 10
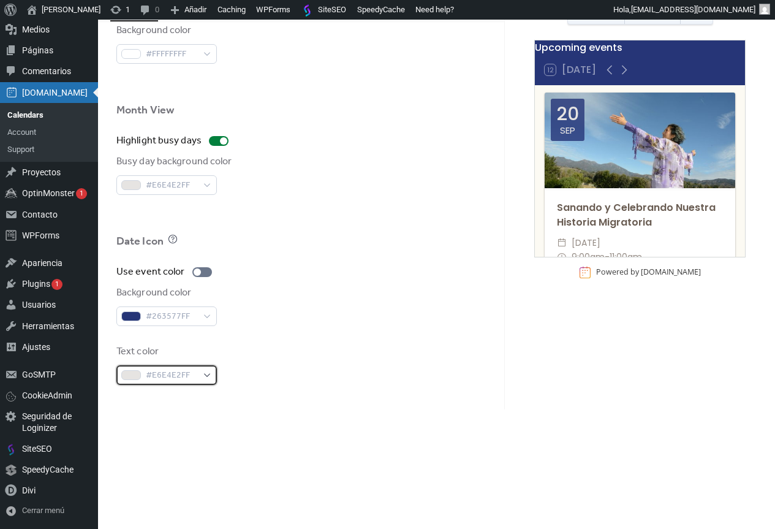
click at [190, 371] on span "#E6E4E2FF" at bounding box center [171, 375] width 51 height 15
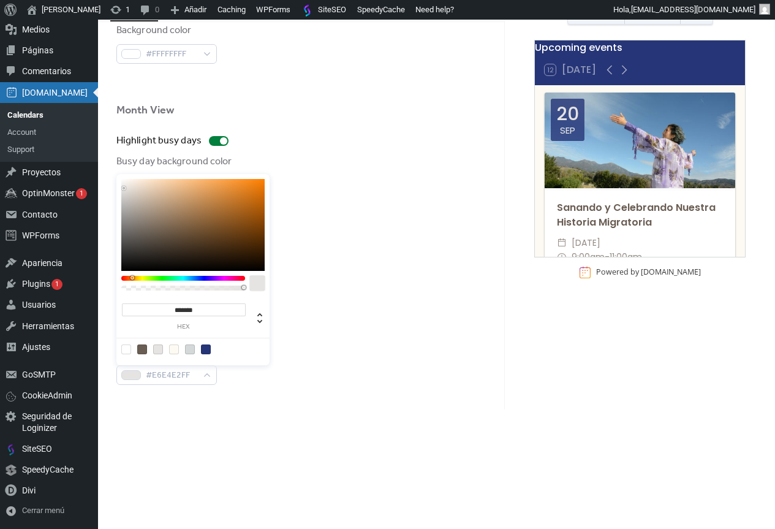
click at [125, 349] on div at bounding box center [126, 349] width 10 height 10
type input "*******"
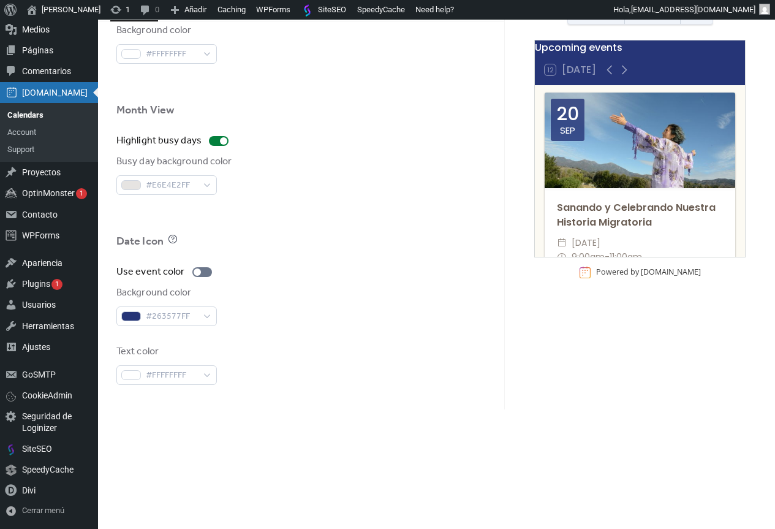
click at [345, 278] on div "Use event color" at bounding box center [301, 272] width 370 height 15
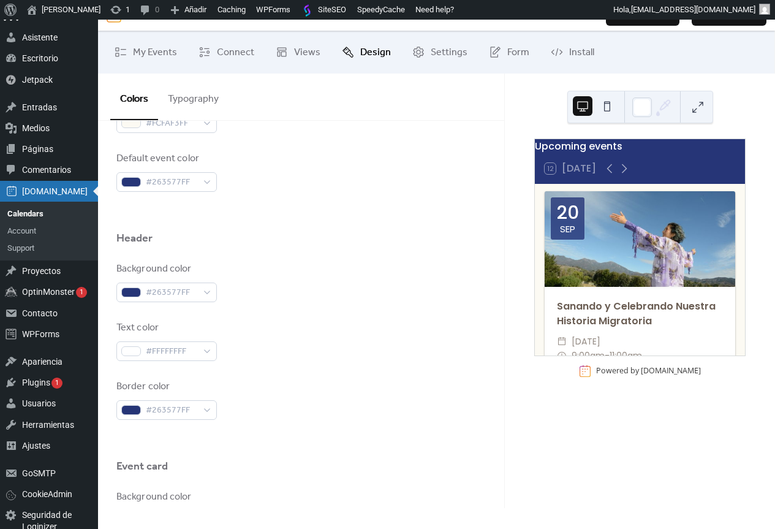
scroll to position [0, 0]
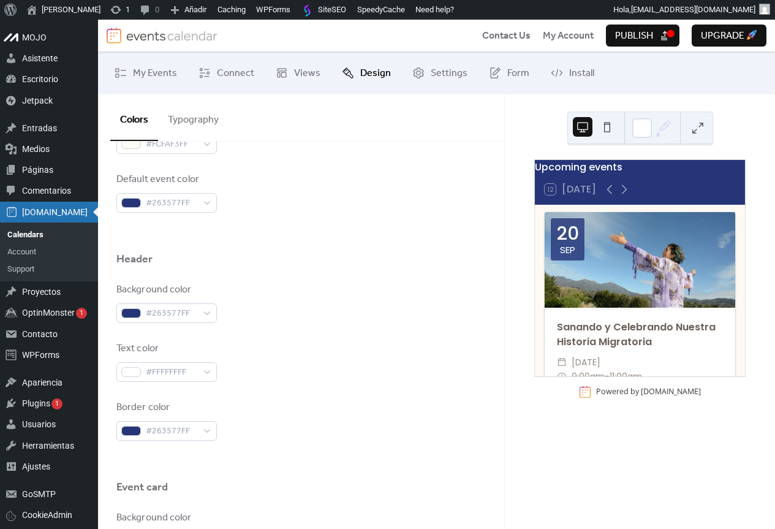
click at [657, 30] on button "Publish" at bounding box center [643, 36] width 74 height 22
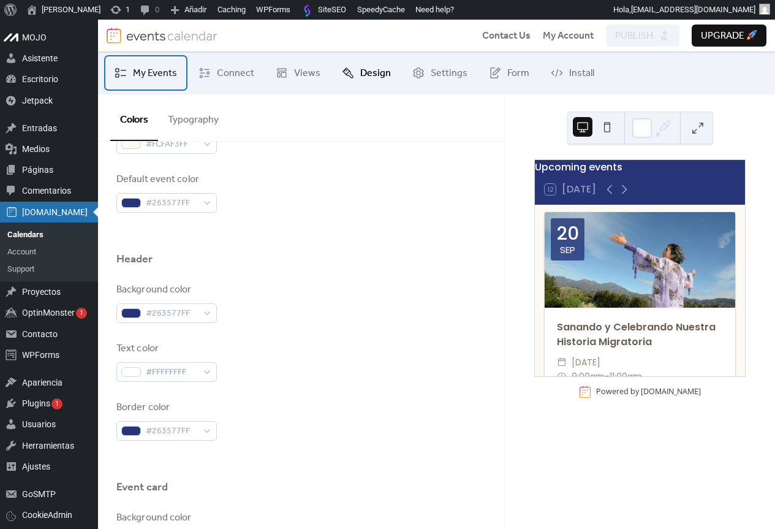
click at [134, 63] on link "My Events" at bounding box center [145, 72] width 81 height 33
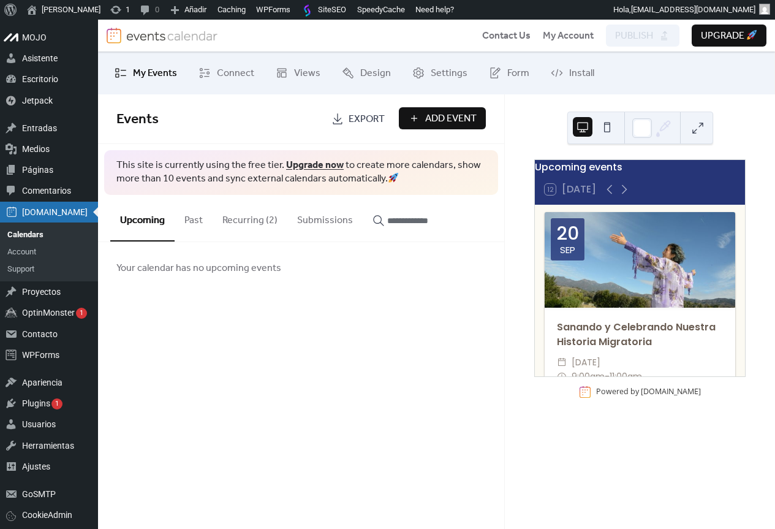
click at [320, 221] on button "Submissions" at bounding box center [324, 217] width 75 height 45
click at [235, 219] on button "Recurring (2)" at bounding box center [250, 217] width 75 height 45
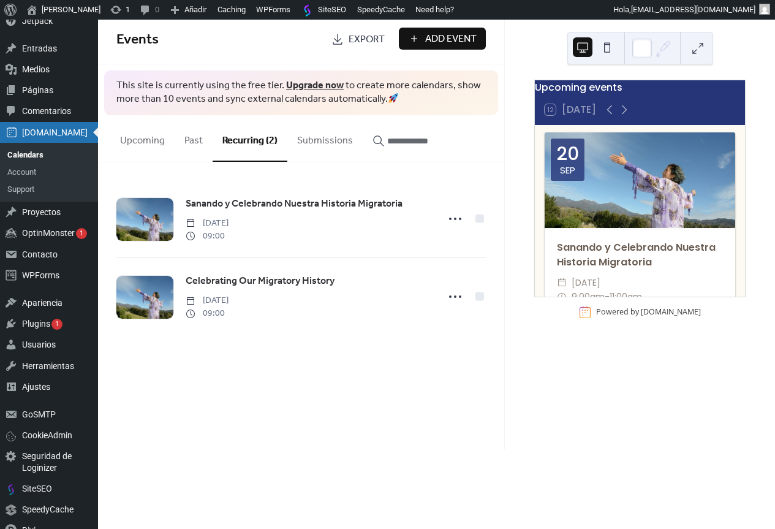
scroll to position [58, 0]
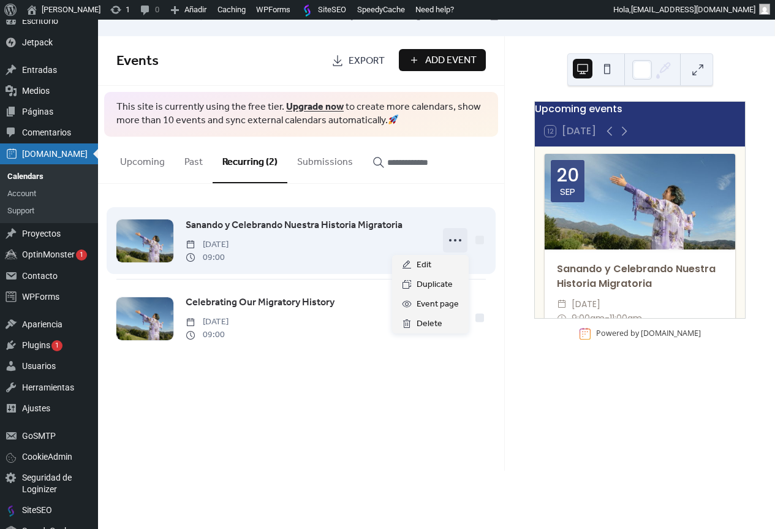
click at [456, 240] on circle at bounding box center [455, 240] width 2 height 2
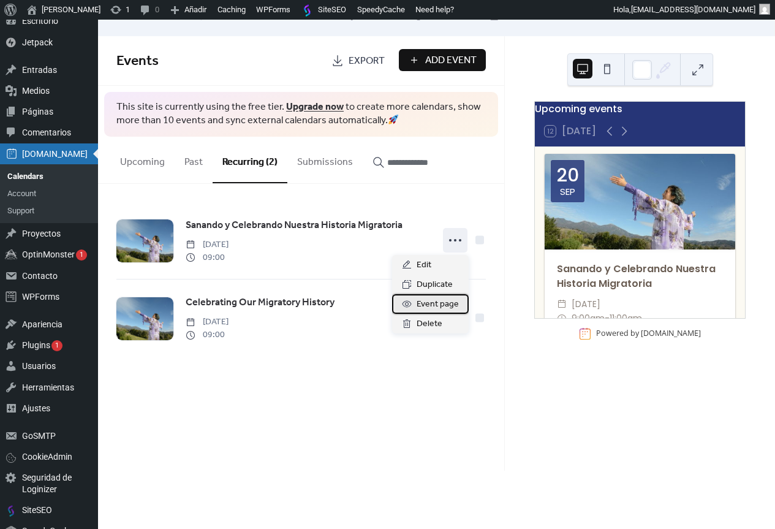
click at [429, 298] on span "Event page" at bounding box center [438, 304] width 42 height 15
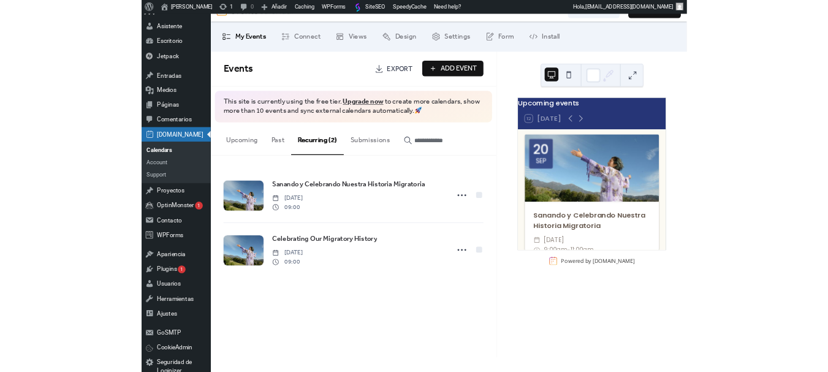
scroll to position [0, 0]
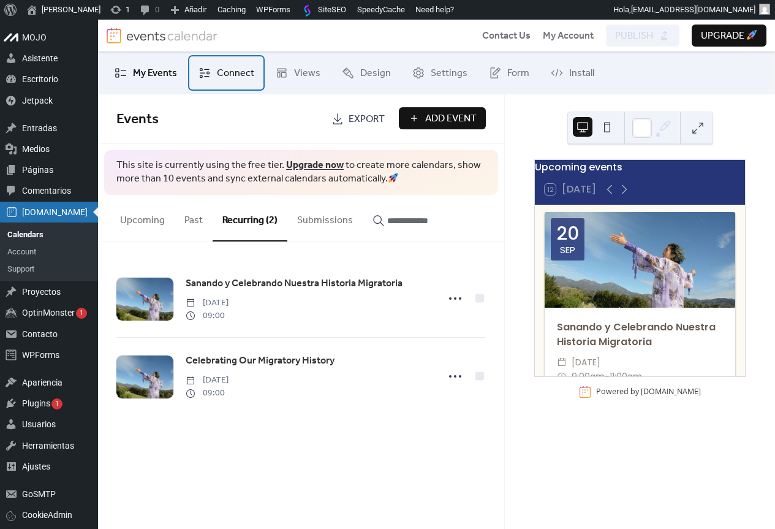
click at [220, 76] on span "Connect" at bounding box center [235, 73] width 37 height 15
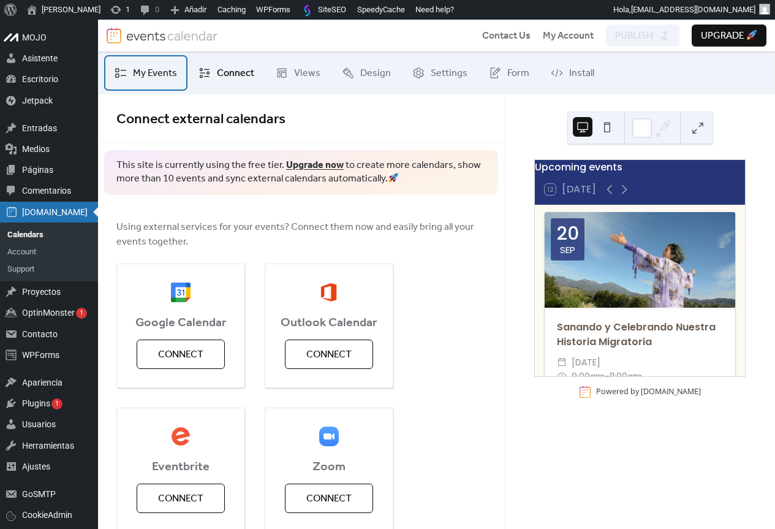
click at [143, 78] on span "My Events" at bounding box center [155, 73] width 44 height 15
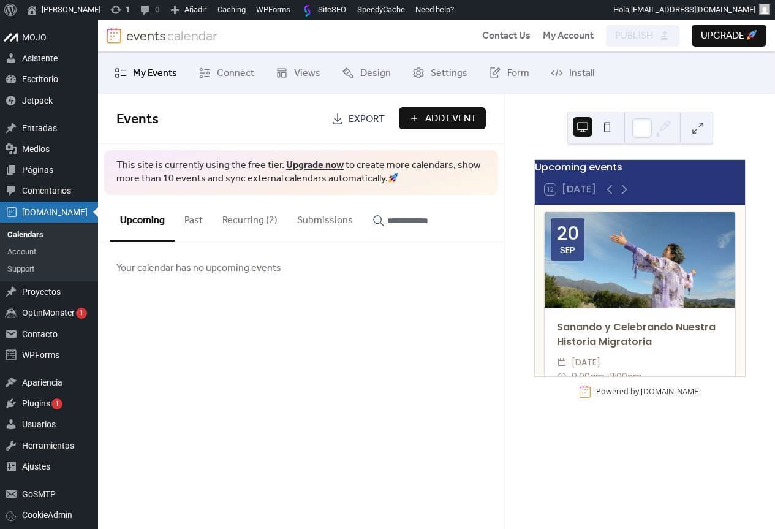
click at [256, 218] on button "Recurring (2)" at bounding box center [250, 217] width 75 height 45
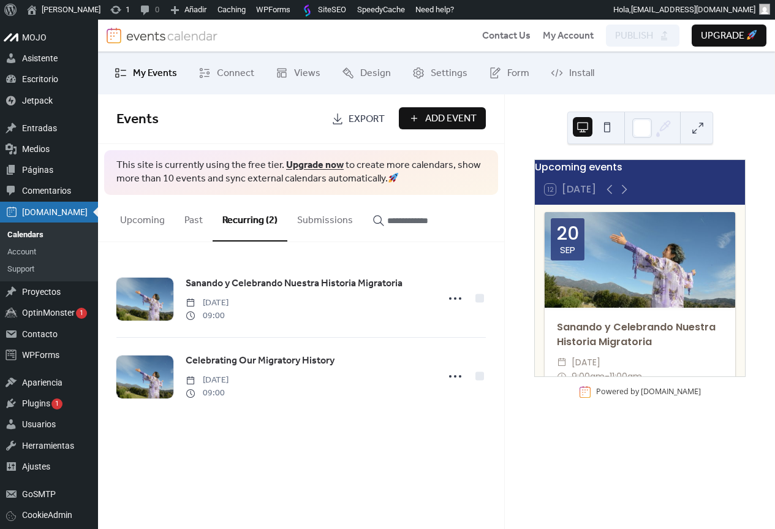
click at [446, 124] on span "Add Event" at bounding box center [450, 119] width 51 height 15
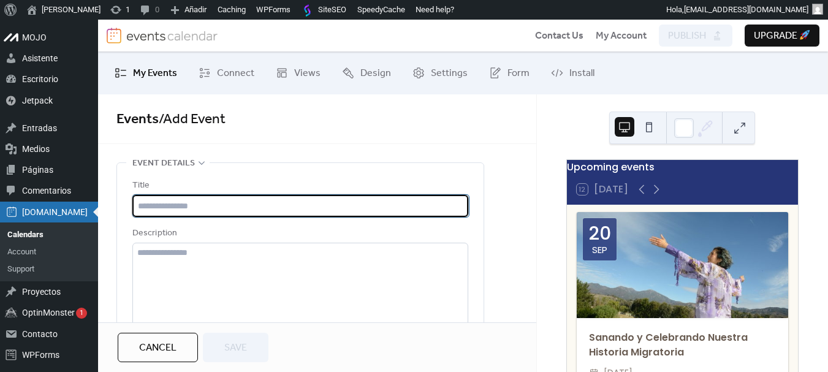
paste input "**********"
type input "**********"
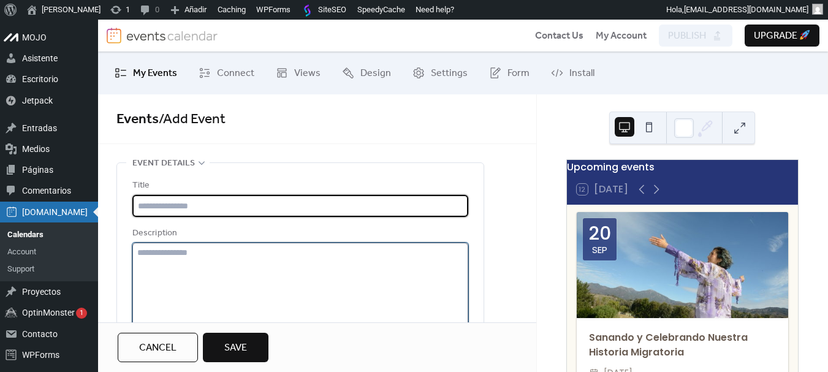
click at [199, 276] on textarea at bounding box center [300, 289] width 336 height 93
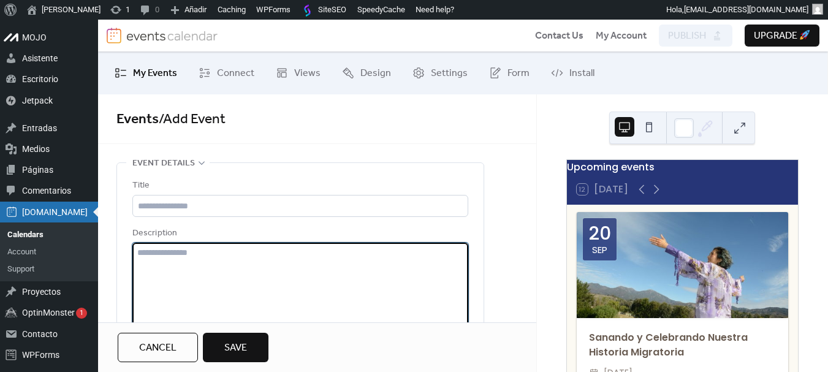
paste textarea "**********"
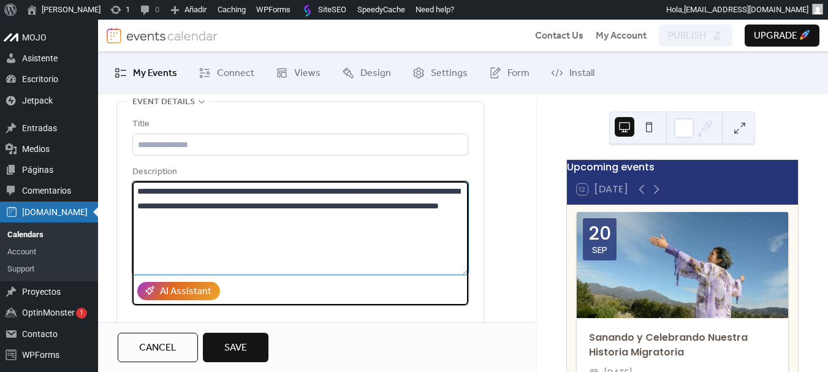
scroll to position [123, 0]
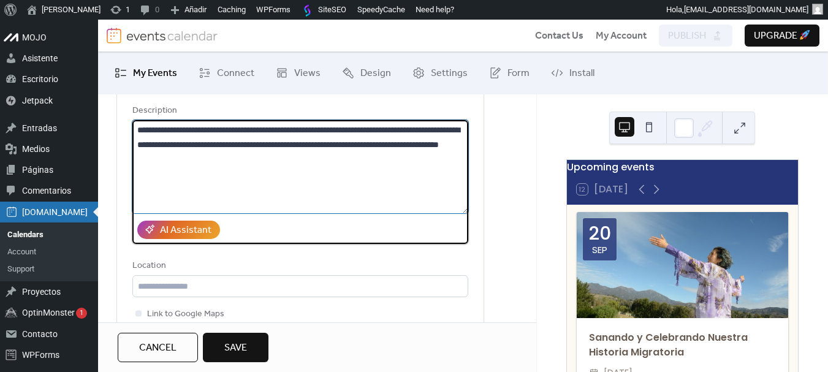
type textarea "**********"
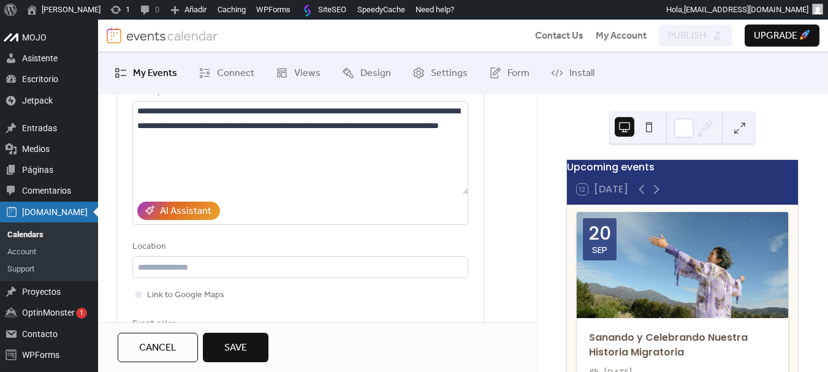
scroll to position [0, 0]
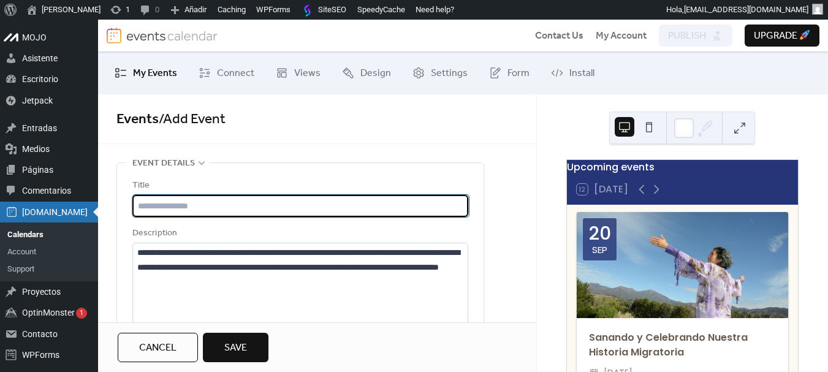
click at [222, 199] on input "text" at bounding box center [301, 206] width 336 height 22
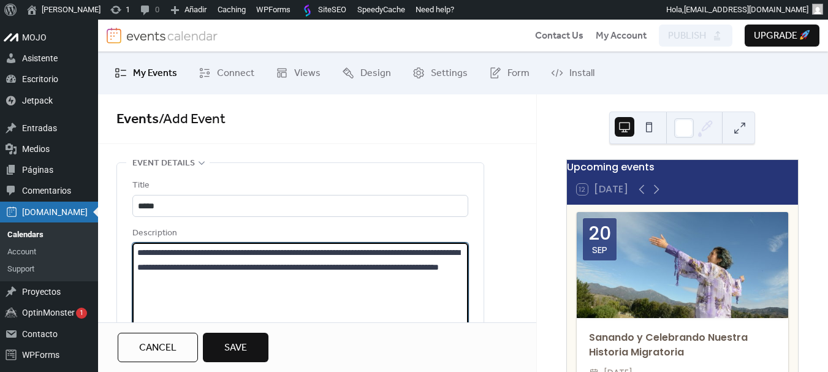
drag, startPoint x: 249, startPoint y: 254, endPoint x: 324, endPoint y: 258, distance: 75.5
click at [324, 258] on textarea "**********" at bounding box center [300, 289] width 336 height 93
drag, startPoint x: 246, startPoint y: 248, endPoint x: 324, endPoint y: 249, distance: 77.2
click at [324, 249] on textarea "**********" at bounding box center [300, 289] width 336 height 93
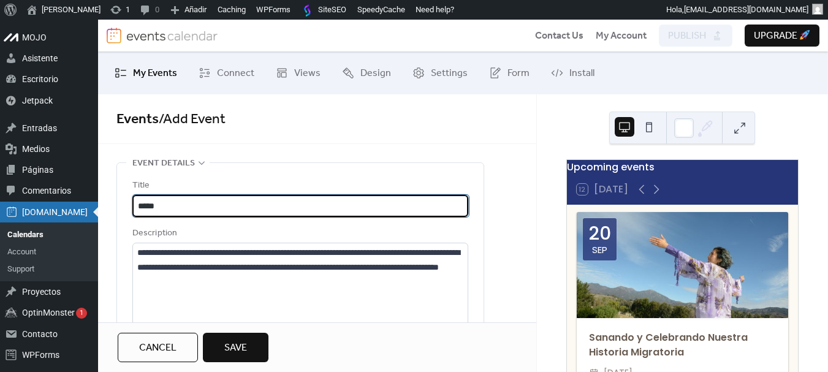
click at [271, 203] on input "*****" at bounding box center [301, 206] width 336 height 22
paste input "**********"
type input "**********"
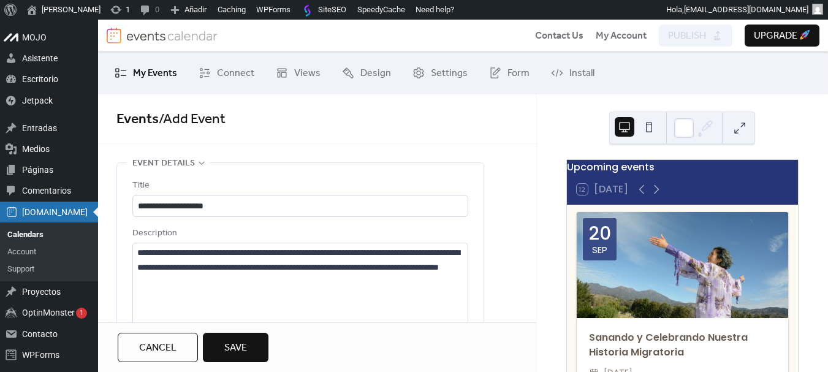
click at [271, 179] on div "Title" at bounding box center [298, 185] width 333 height 15
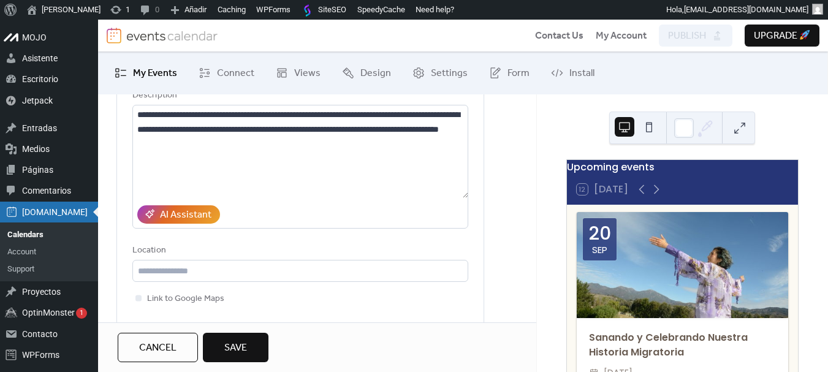
scroll to position [184, 0]
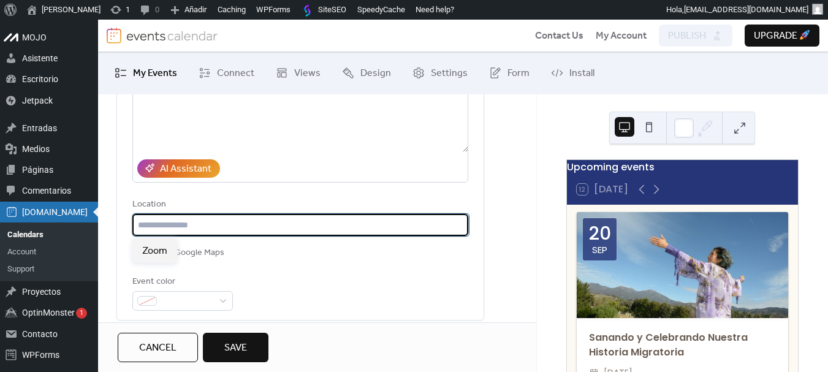
click at [221, 224] on input "text" at bounding box center [301, 225] width 336 height 22
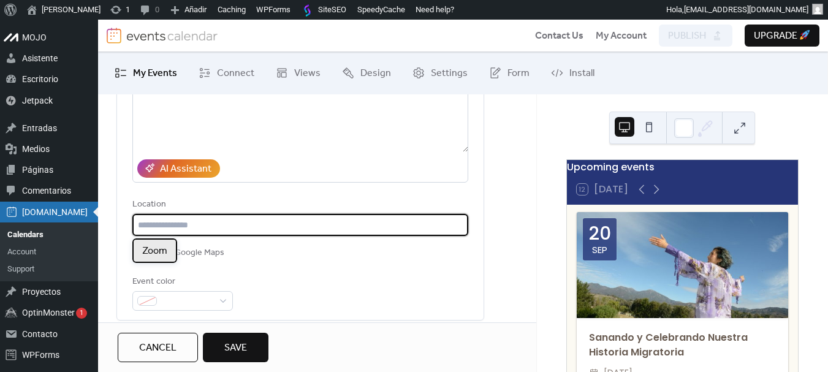
click at [161, 250] on span "Zoom" at bounding box center [154, 251] width 25 height 15
type input "****"
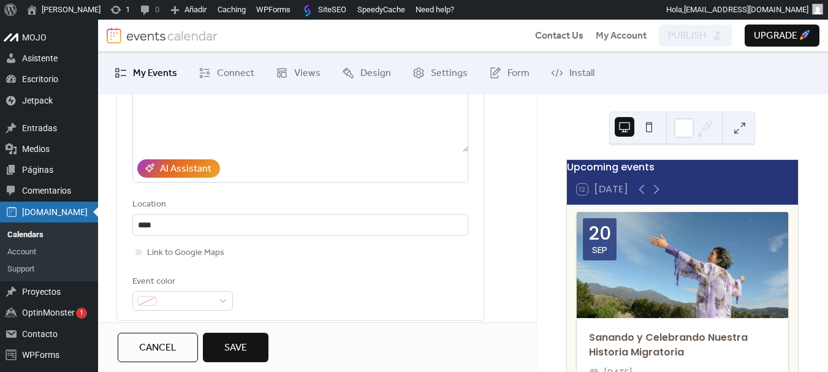
click at [287, 247] on div "Link to Google Maps" at bounding box center [300, 252] width 336 height 15
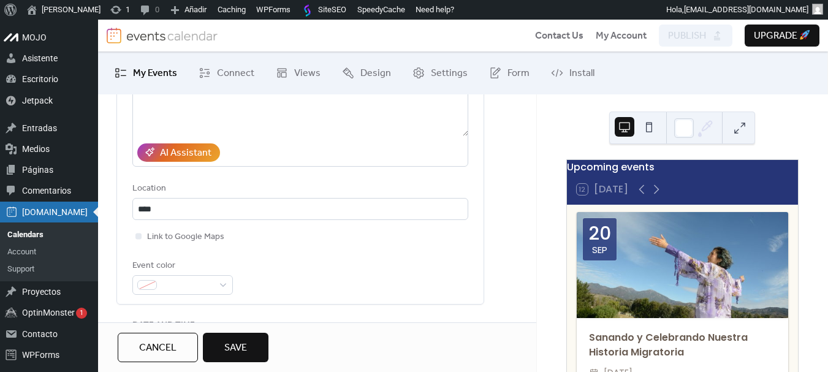
scroll to position [245, 0]
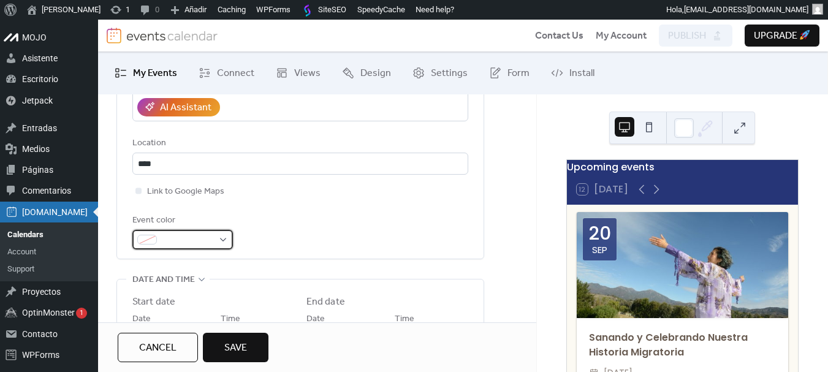
click at [213, 238] on span at bounding box center [187, 240] width 51 height 15
click at [342, 225] on div "Event color" at bounding box center [300, 231] width 336 height 36
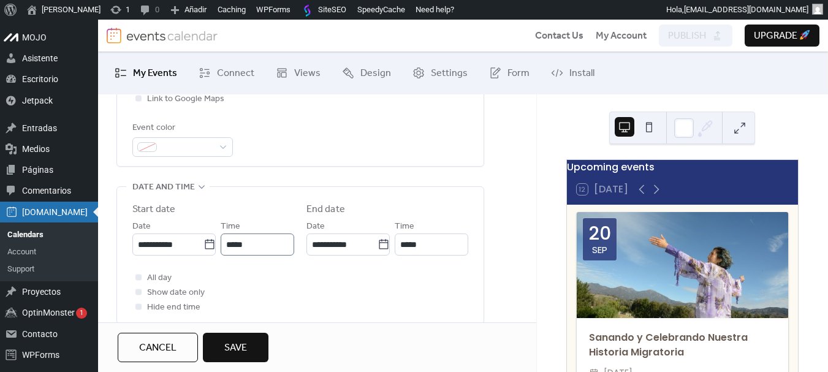
scroll to position [368, 0]
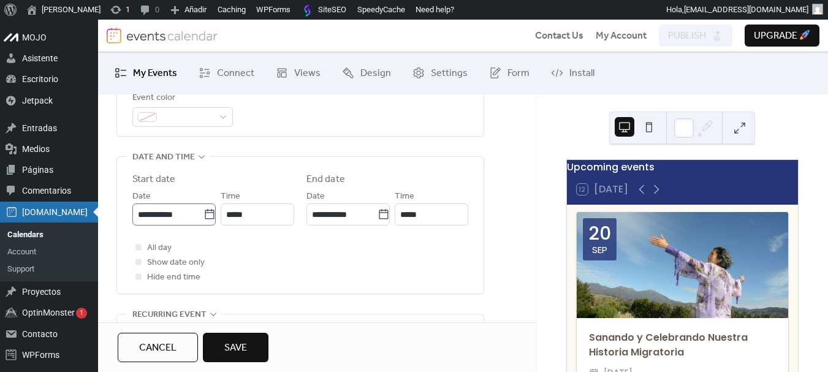
click at [210, 215] on icon at bounding box center [209, 214] width 9 height 10
click at [204, 215] on input "**********" at bounding box center [168, 214] width 71 height 22
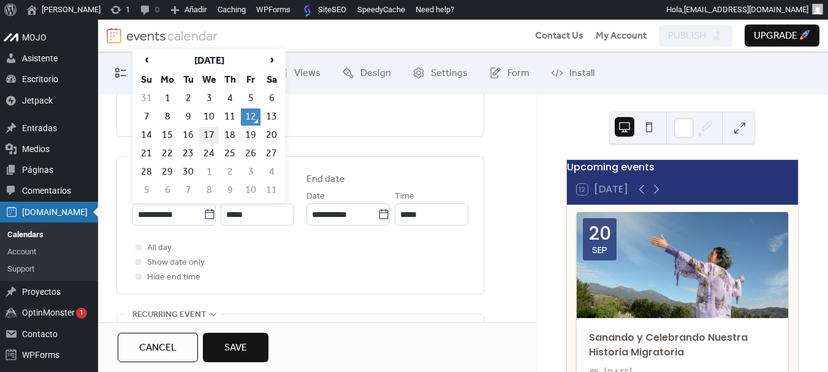
click at [209, 134] on td "17" at bounding box center [209, 135] width 20 height 17
type input "**********"
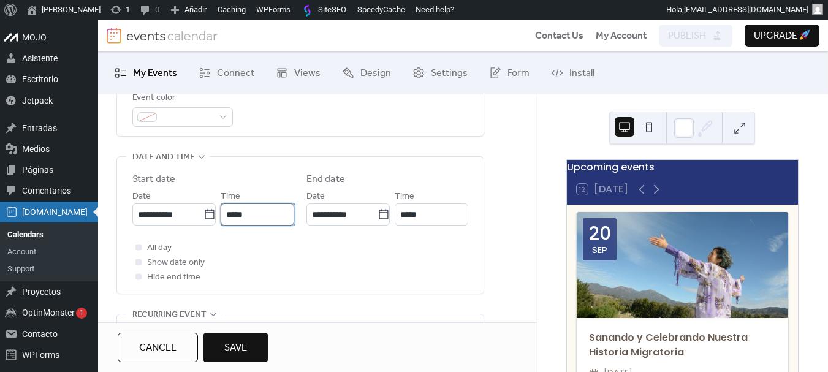
click at [264, 211] on input "*****" at bounding box center [258, 214] width 74 height 22
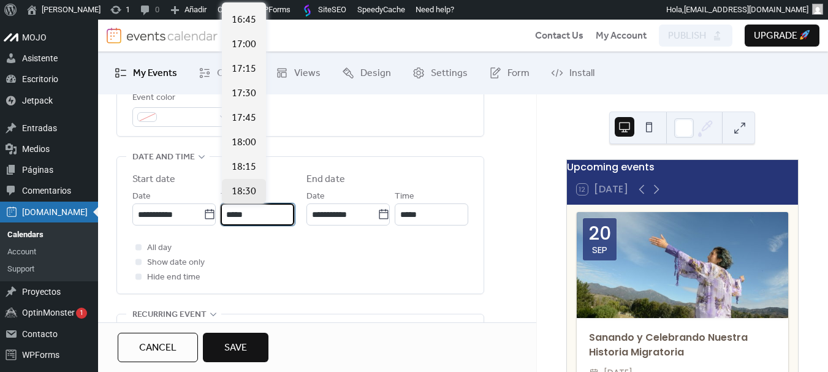
scroll to position [1667, 0]
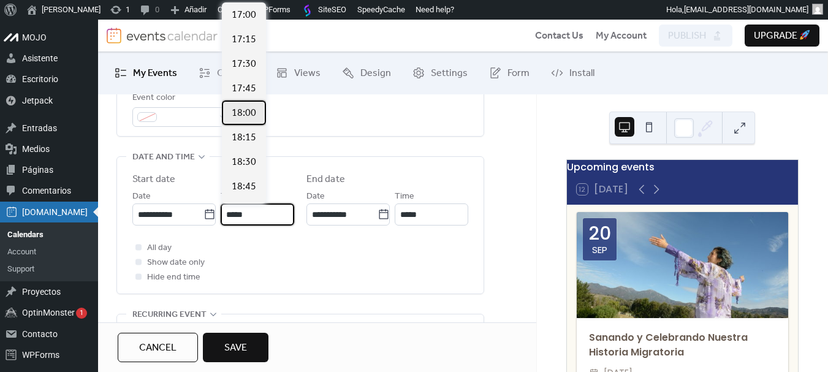
click at [241, 117] on span "18:00" at bounding box center [244, 113] width 25 height 15
type input "*****"
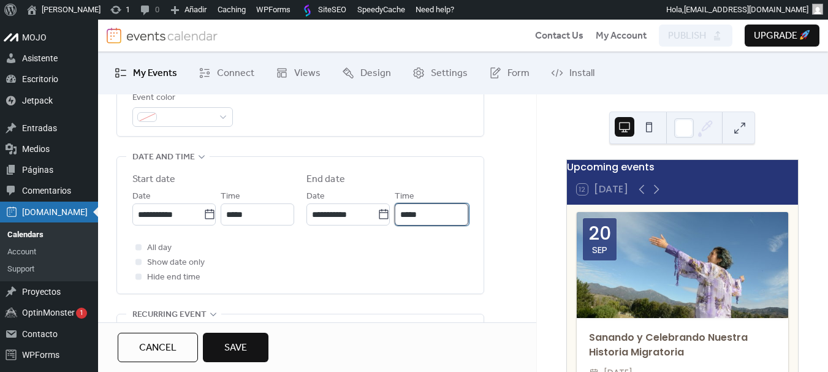
click at [458, 213] on input "*****" at bounding box center [432, 214] width 74 height 22
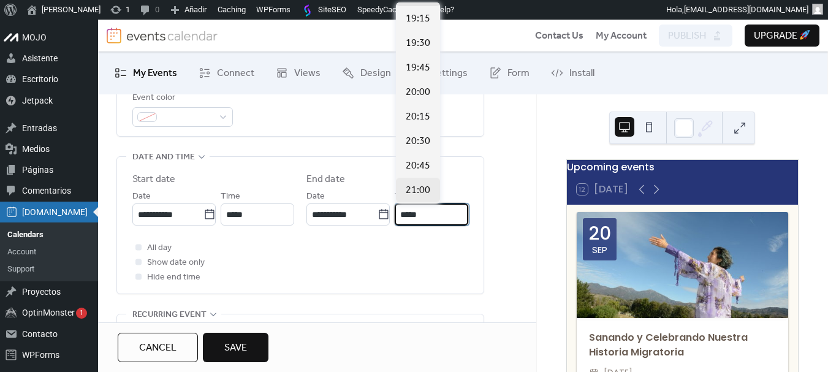
scroll to position [123, 0]
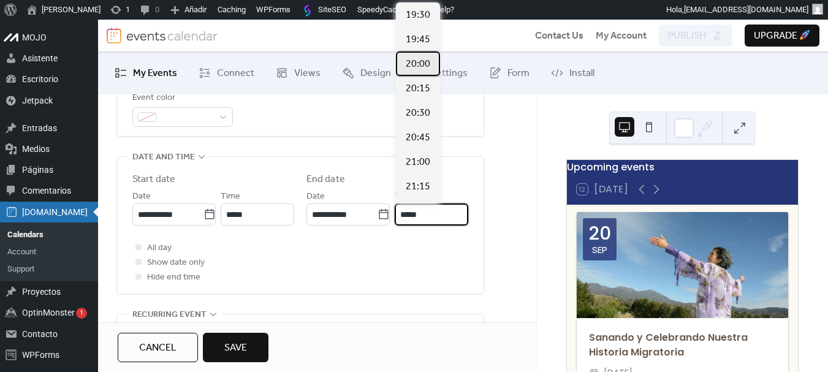
click at [414, 66] on span "20:00" at bounding box center [418, 64] width 25 height 15
type input "*****"
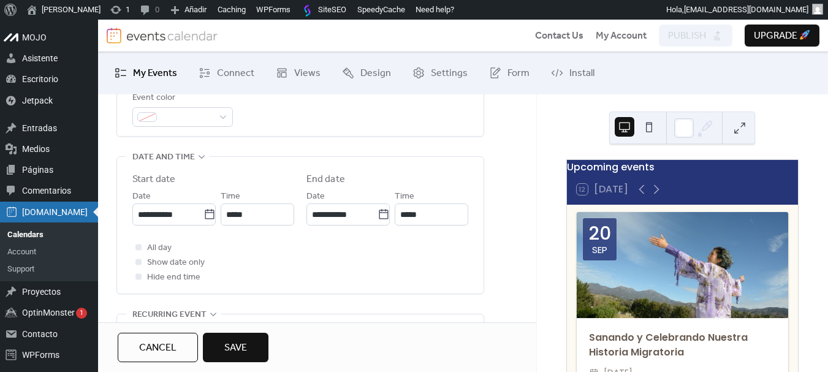
click at [381, 247] on div "All day Show date only Hide end time" at bounding box center [300, 262] width 336 height 44
click at [140, 248] on div at bounding box center [138, 247] width 6 height 6
click at [142, 248] on div at bounding box center [138, 247] width 12 height 12
click at [143, 263] on div at bounding box center [138, 262] width 12 height 12
click at [140, 250] on div at bounding box center [138, 247] width 6 height 6
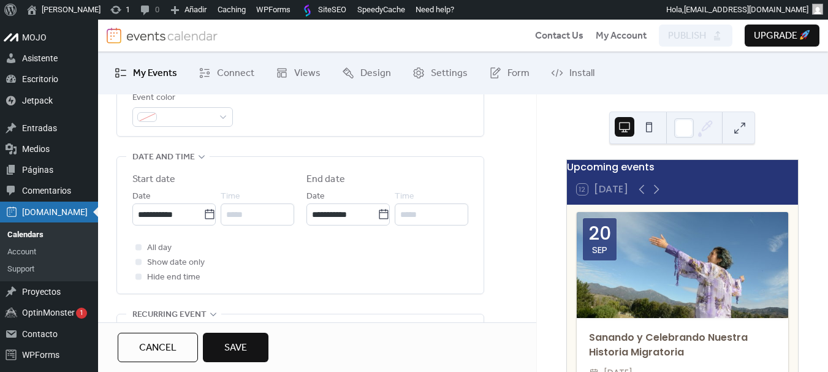
click at [136, 241] on div at bounding box center [138, 247] width 12 height 12
click at [139, 252] on div at bounding box center [138, 247] width 12 height 12
click at [139, 264] on icon at bounding box center [139, 262] width 4 height 4
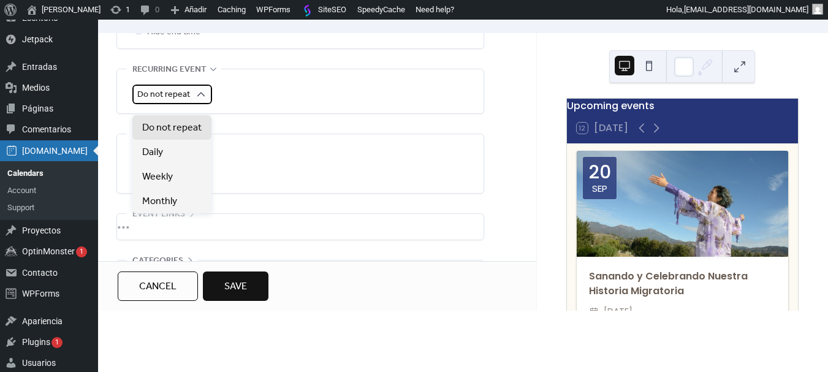
scroll to position [490, 0]
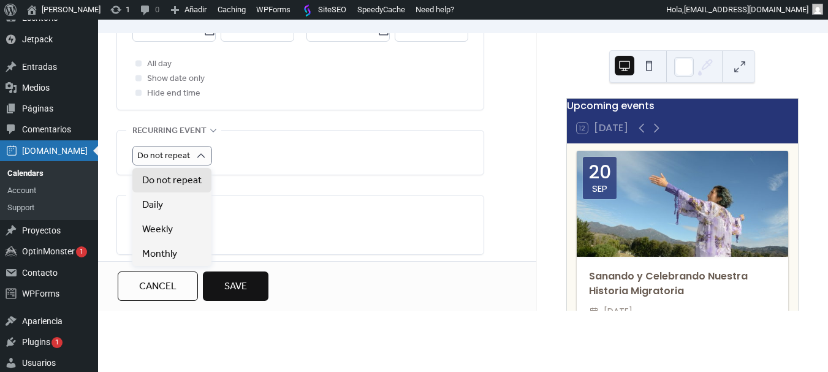
click at [262, 145] on div "Do not repeat" at bounding box center [300, 153] width 336 height 44
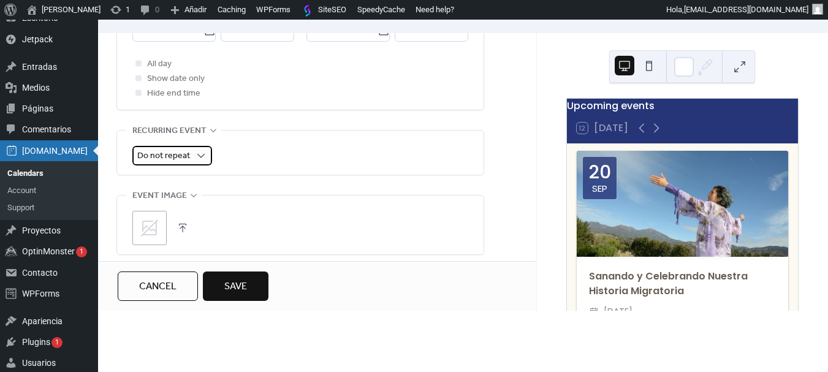
click at [178, 160] on span "Do not repeat" at bounding box center [163, 156] width 53 height 17
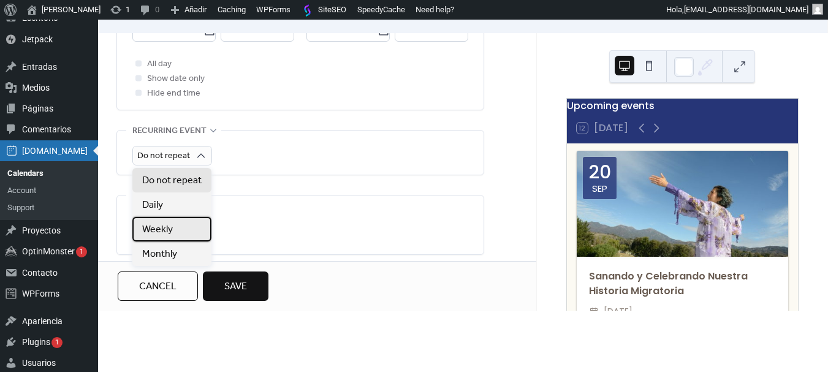
click at [175, 227] on div "Weekly" at bounding box center [171, 229] width 79 height 25
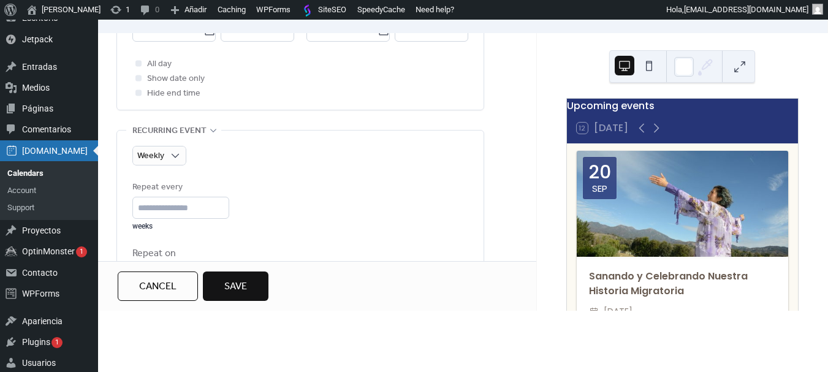
scroll to position [552, 0]
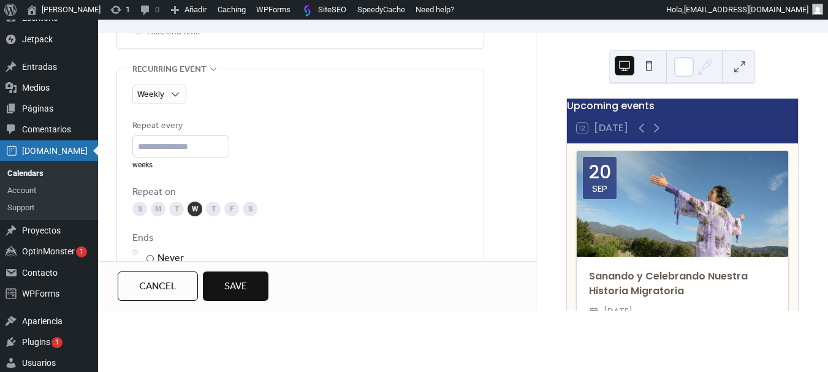
click at [273, 151] on div "Repeat every * weeks" at bounding box center [300, 144] width 336 height 51
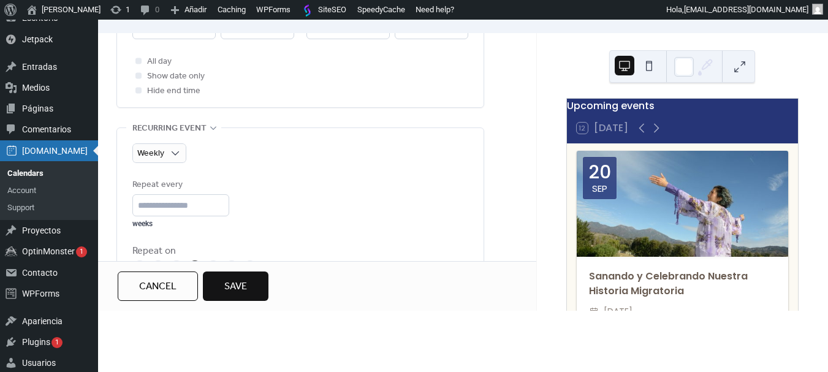
scroll to position [490, 0]
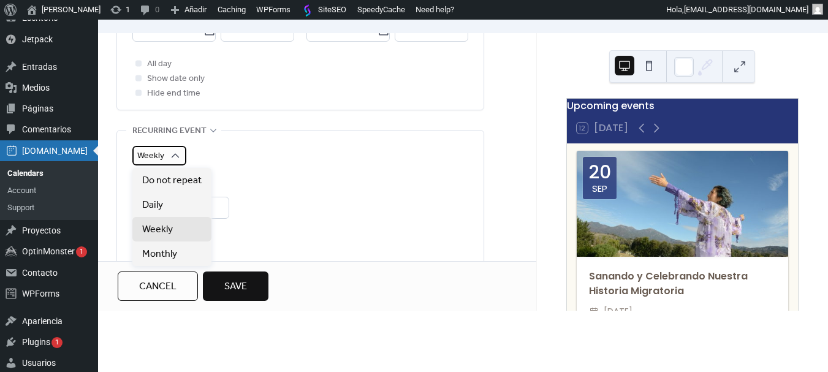
click at [183, 158] on div "Weekly" at bounding box center [159, 156] width 54 height 20
click at [172, 183] on span "Do not repeat" at bounding box center [171, 180] width 59 height 15
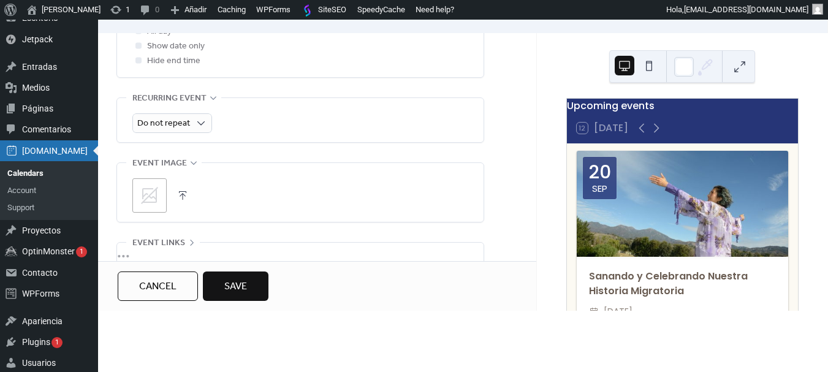
scroll to position [552, 0]
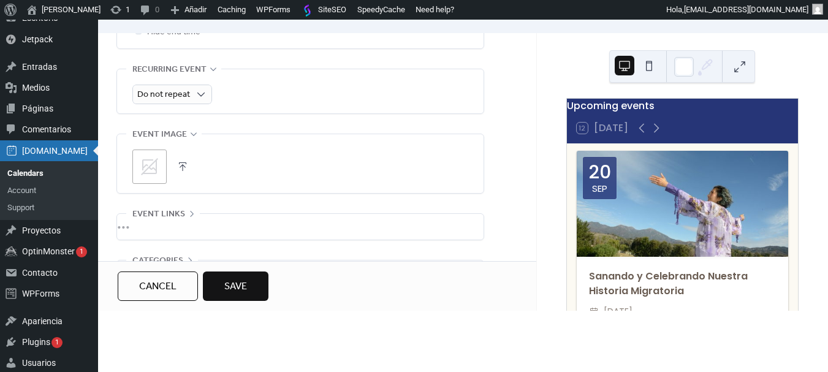
click at [157, 161] on icon at bounding box center [149, 166] width 17 height 17
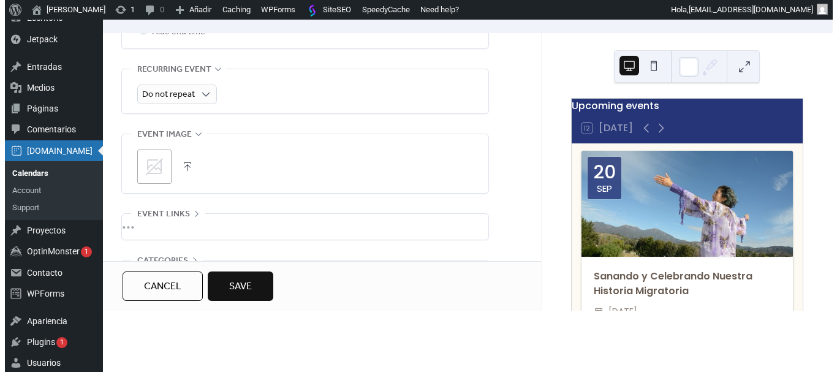
scroll to position [0, 0]
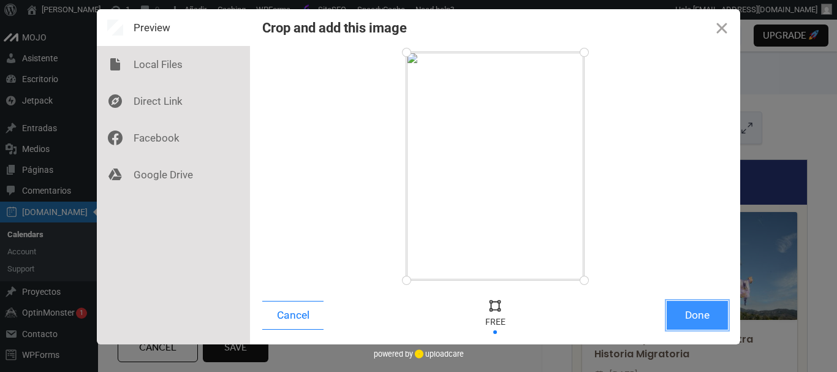
click at [688, 311] on button "Done" at bounding box center [697, 315] width 61 height 29
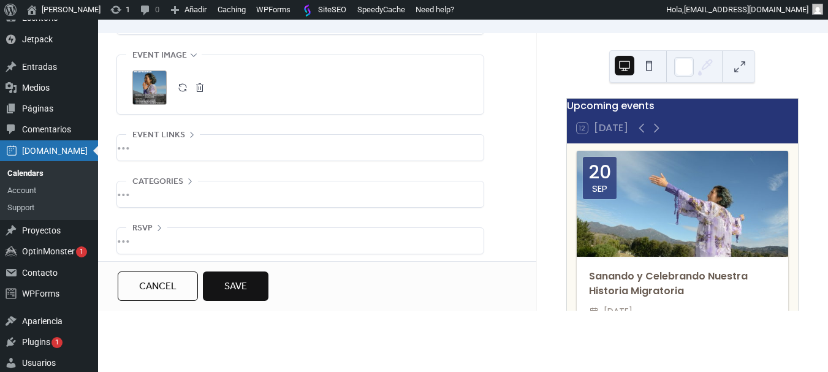
scroll to position [647, 0]
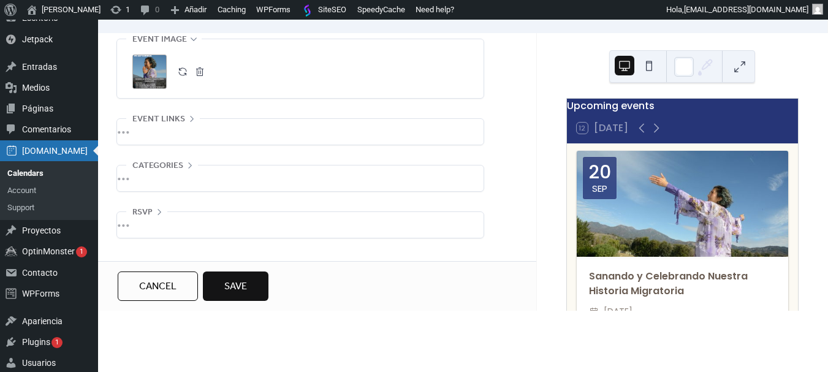
click at [140, 131] on div "•••" at bounding box center [300, 132] width 367 height 26
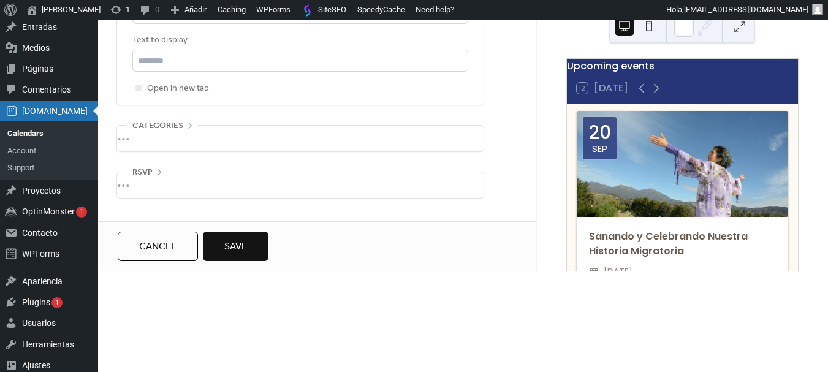
scroll to position [123, 0]
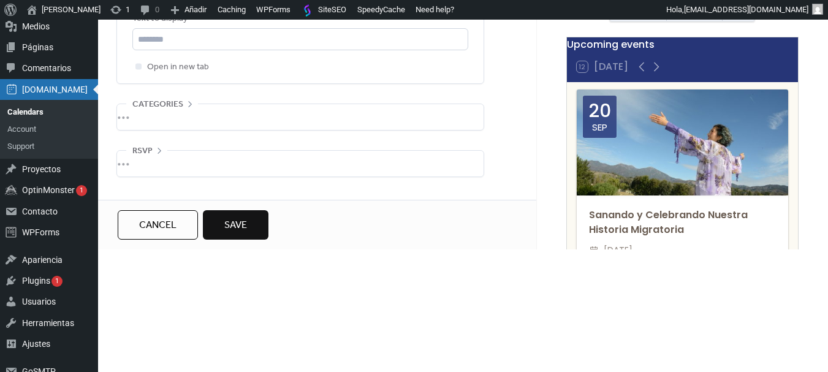
click at [138, 117] on div "•••" at bounding box center [300, 117] width 367 height 26
click at [141, 159] on div "•••" at bounding box center [300, 164] width 367 height 26
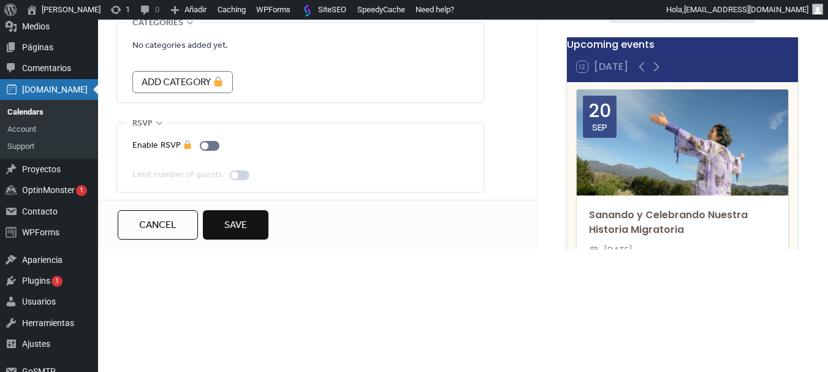
scroll to position [853, 0]
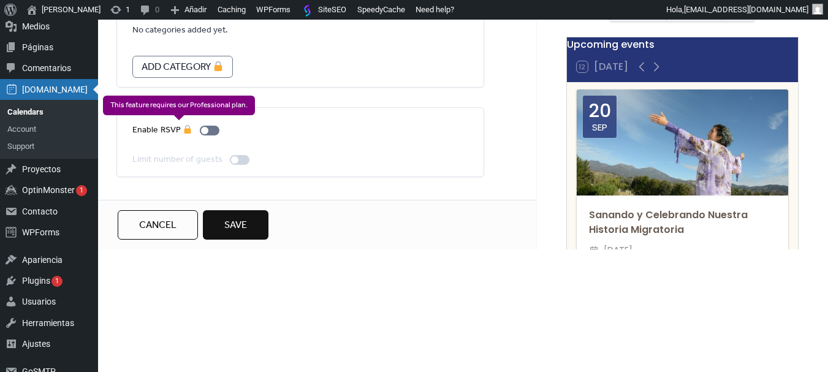
click at [213, 134] on div "Enable RSVP" at bounding box center [178, 130] width 92 height 15
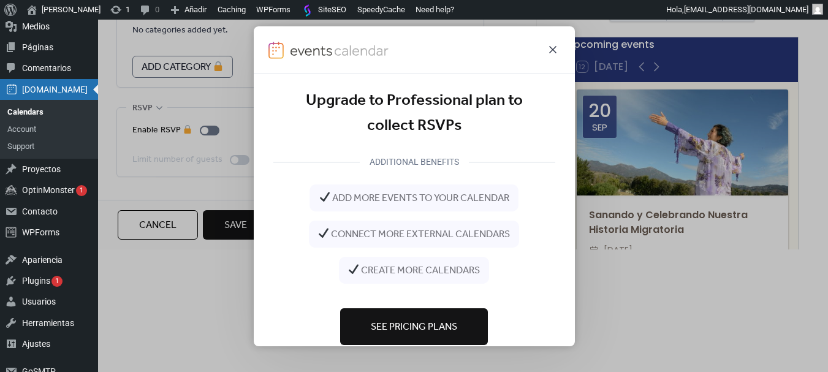
click at [556, 51] on icon at bounding box center [552, 48] width 7 height 7
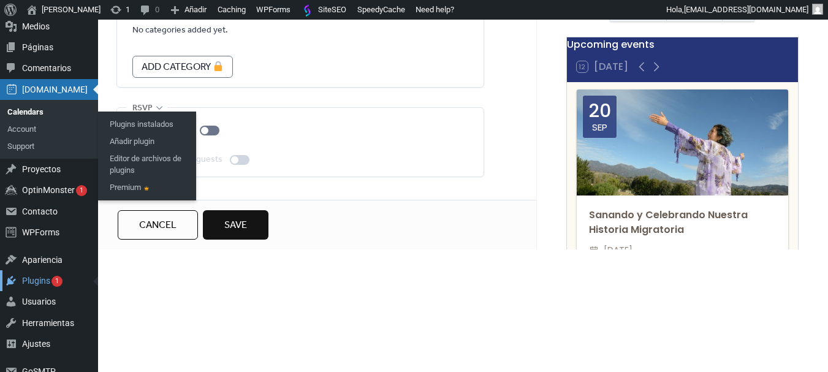
click at [41, 281] on div "Plugins 1" at bounding box center [49, 280] width 98 height 21
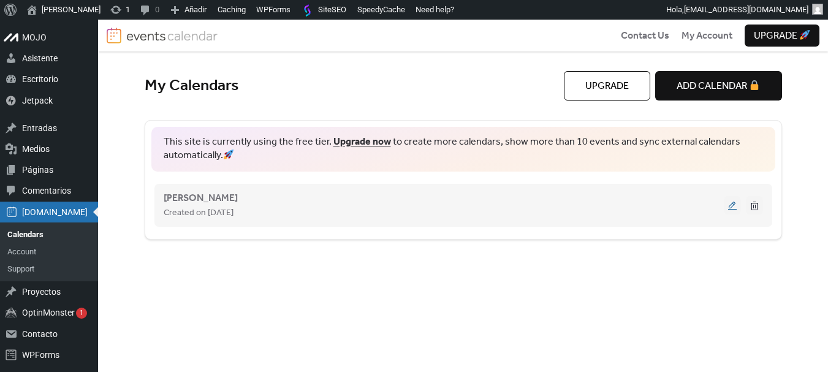
click at [732, 205] on button at bounding box center [732, 205] width 17 height 18
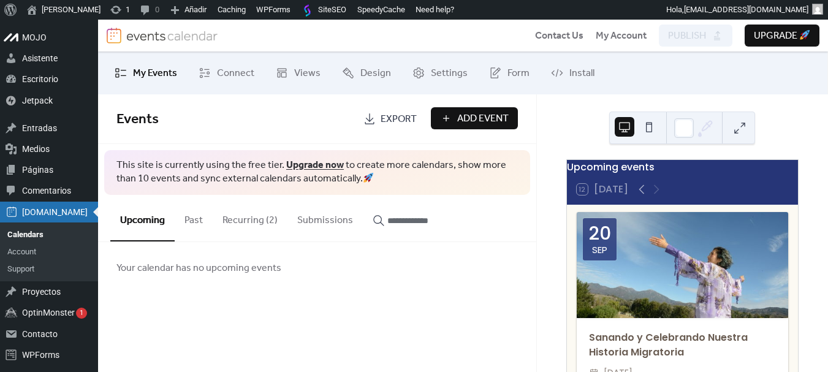
click at [815, 39] on button "Upgrade" at bounding box center [782, 36] width 75 height 22
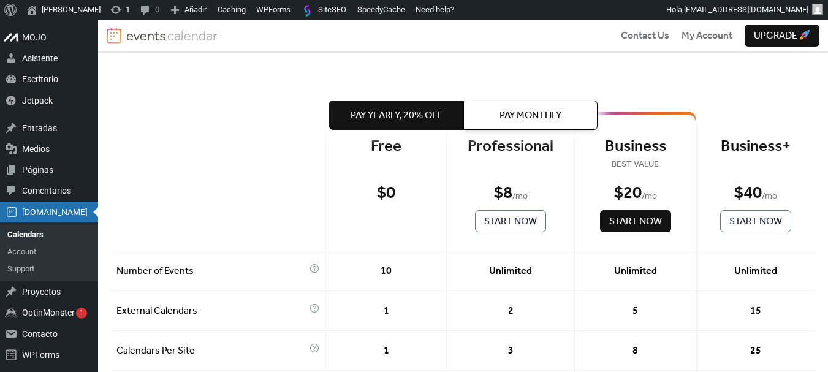
scroll to position [61, 0]
click at [554, 116] on span "Pay Monthly" at bounding box center [531, 115] width 62 height 15
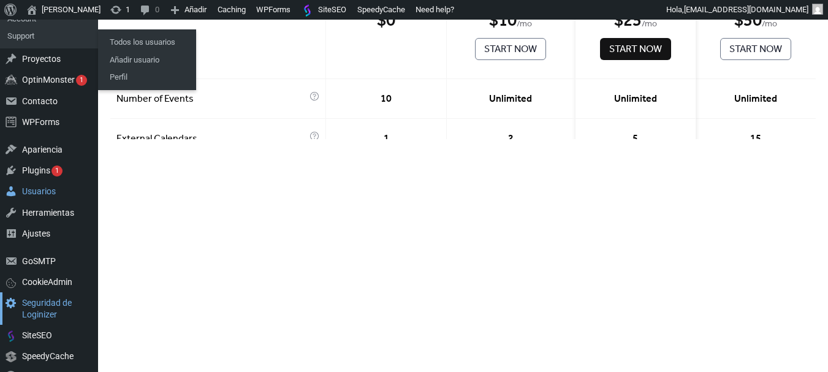
scroll to position [245, 0]
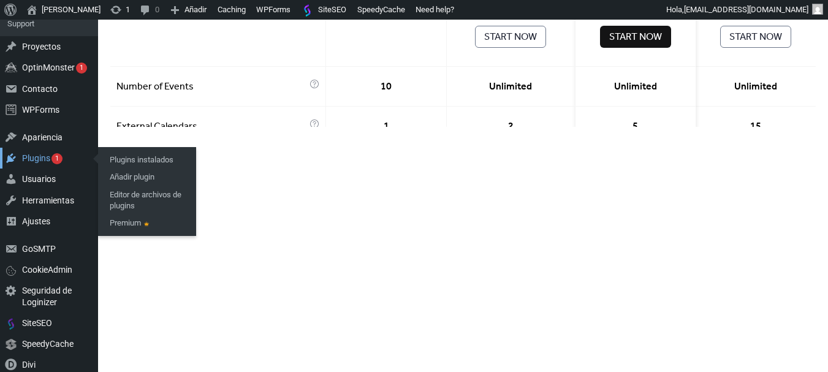
click at [39, 154] on div "Plugins 1" at bounding box center [49, 158] width 98 height 21
